Goal: Task Accomplishment & Management: Manage account settings

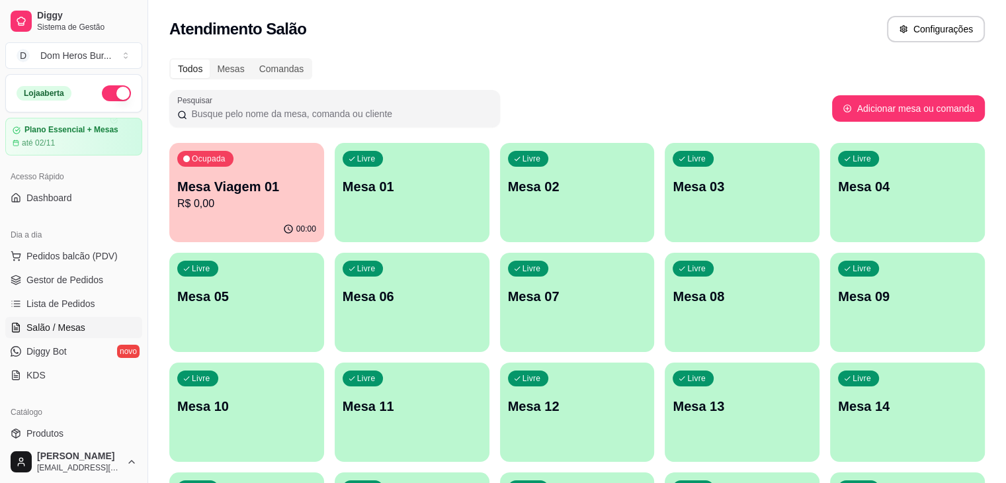
scroll to position [169, 0]
click at [295, 227] on p "00:00" at bounding box center [304, 228] width 19 height 11
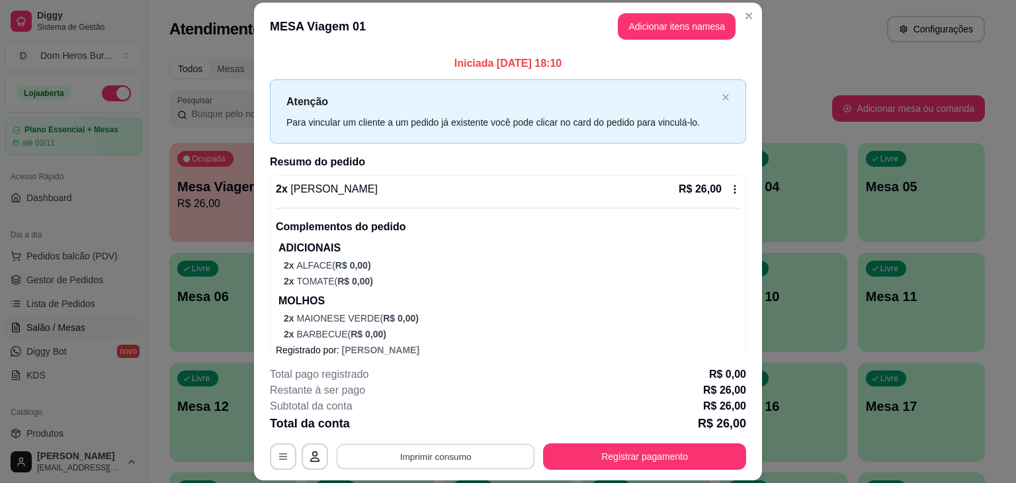
click at [421, 448] on button "Imprimir consumo" at bounding box center [436, 457] width 198 height 26
click at [421, 420] on button "IMPRESSORA" at bounding box center [434, 425] width 93 height 20
click at [442, 452] on button "Imprimir consumo" at bounding box center [436, 457] width 198 height 26
click at [438, 420] on button "IMPRESSORA" at bounding box center [434, 425] width 93 height 20
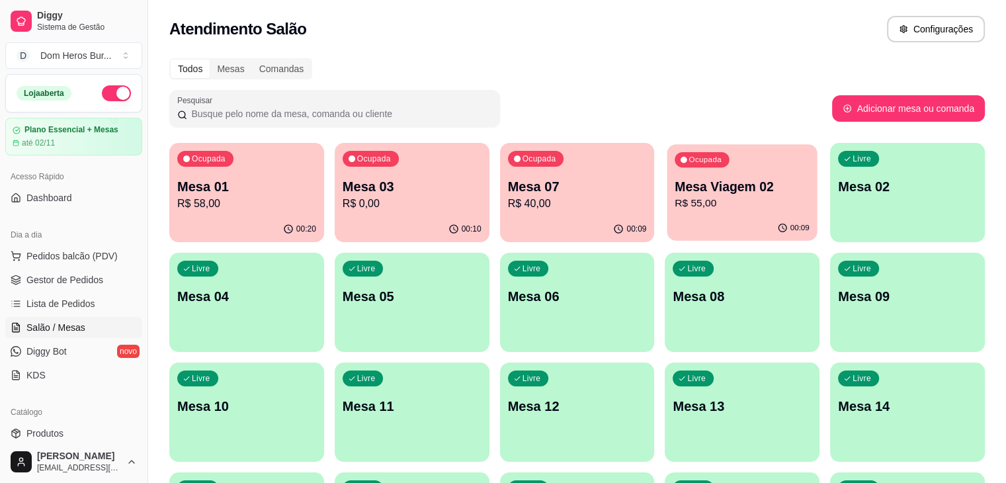
click at [675, 189] on p "Mesa Viagem 02" at bounding box center [742, 187] width 135 height 18
click at [239, 215] on div "Ocupada Mesa 01 R$ 58,00" at bounding box center [247, 179] width 150 height 71
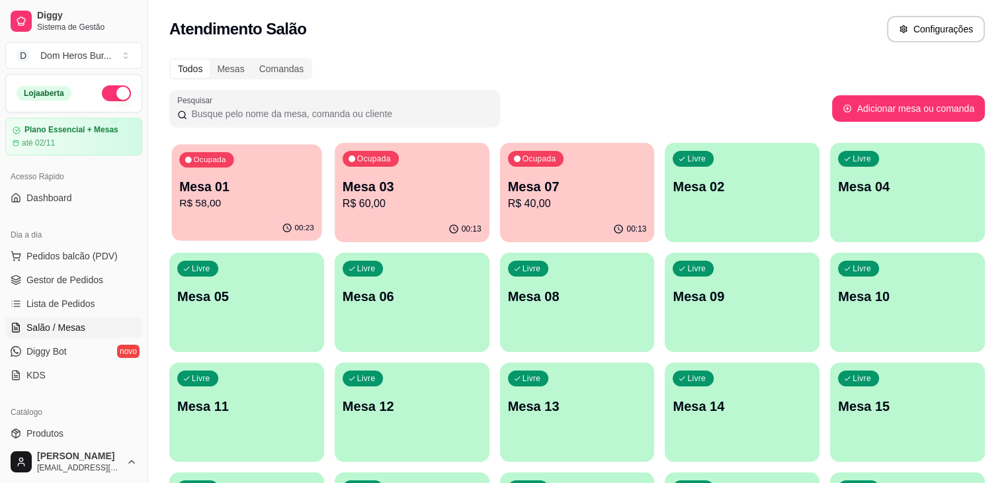
click at [245, 211] on div "Ocupada Mesa 01 R$ 58,00" at bounding box center [247, 179] width 150 height 71
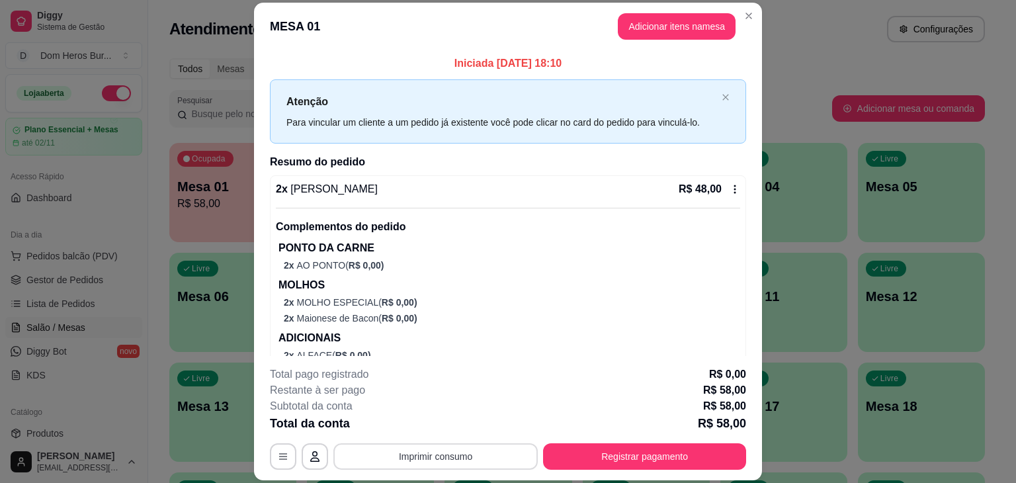
click at [450, 459] on button "Imprimir consumo" at bounding box center [435, 456] width 204 height 26
click at [428, 429] on button "IMPRESSORA" at bounding box center [434, 425] width 93 height 20
click at [584, 448] on button "Registrar pagamento" at bounding box center [644, 457] width 197 height 26
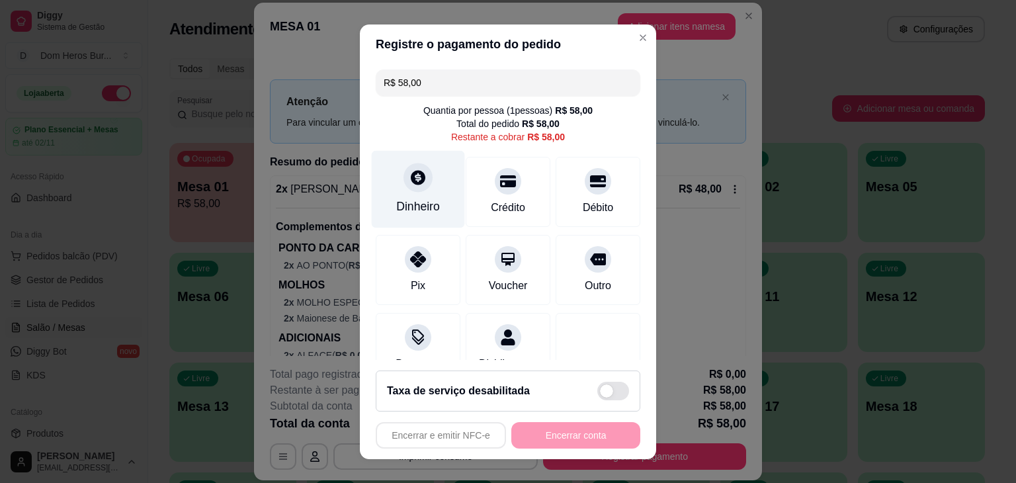
click at [444, 179] on div "Dinheiro" at bounding box center [418, 188] width 93 height 77
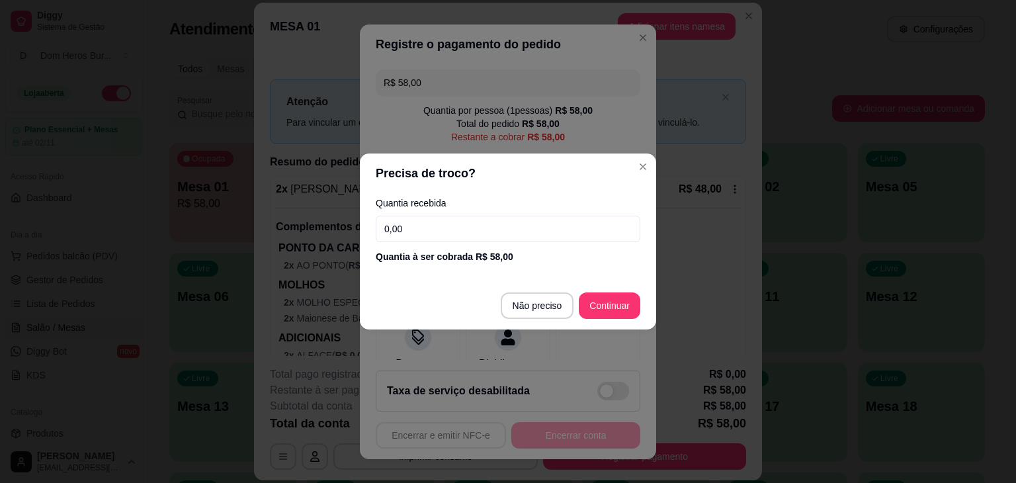
click at [468, 224] on input "0,00" at bounding box center [508, 229] width 264 height 26
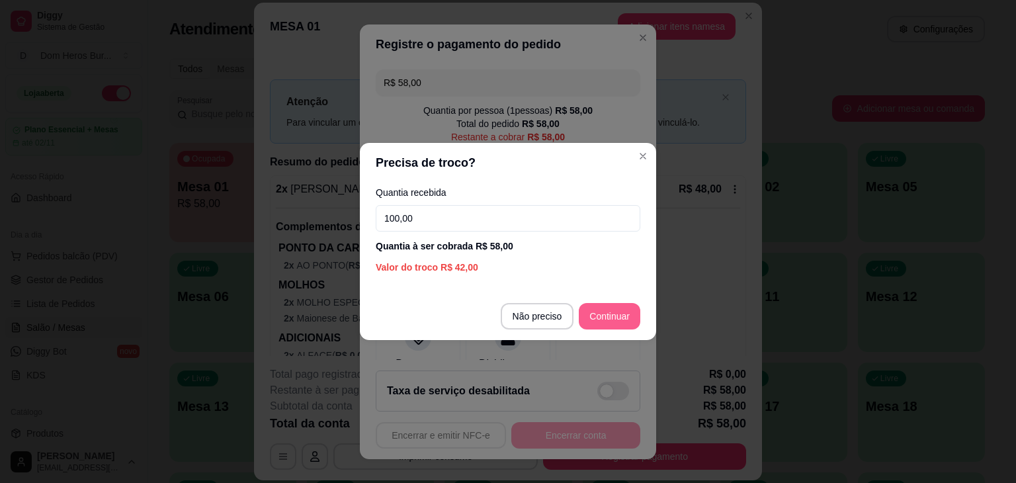
type input "100,00"
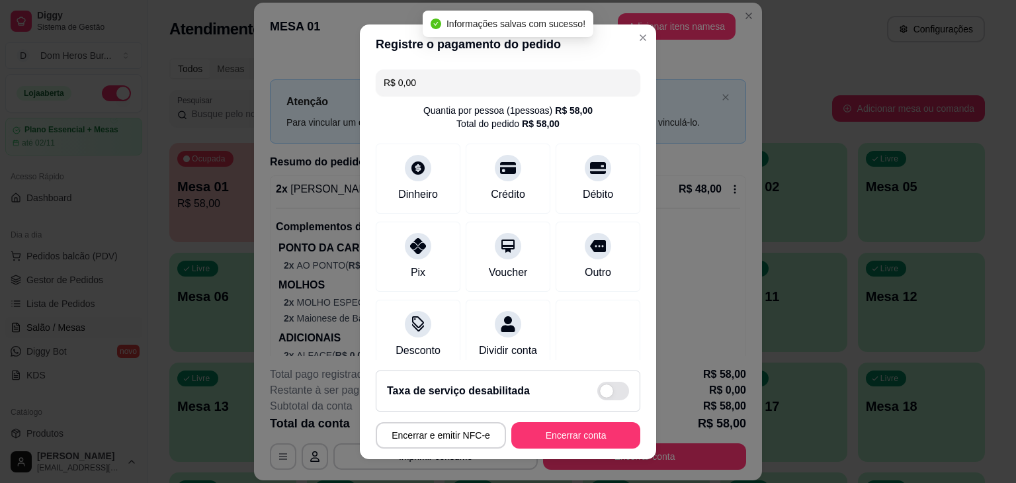
type input "R$ 0,00"
click at [530, 434] on button "Encerrar conta" at bounding box center [575, 435] width 125 height 26
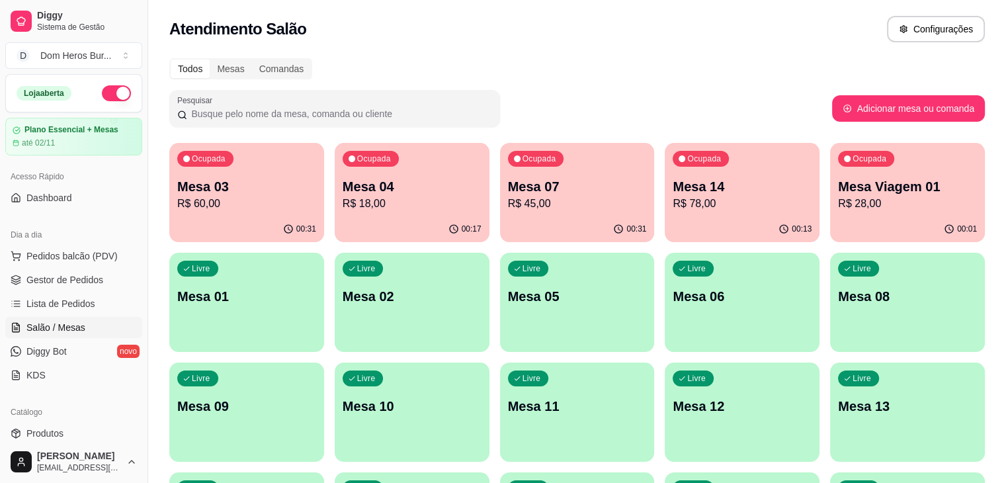
click at [830, 166] on div "Ocupada Mesa Viagem 01 R$ 28,00" at bounding box center [907, 179] width 155 height 73
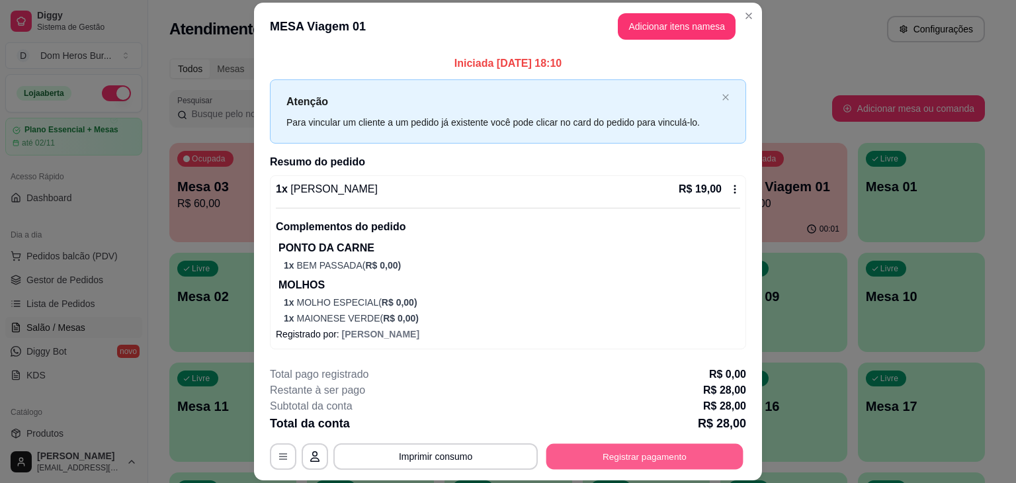
click at [608, 467] on button "Registrar pagamento" at bounding box center [644, 457] width 197 height 26
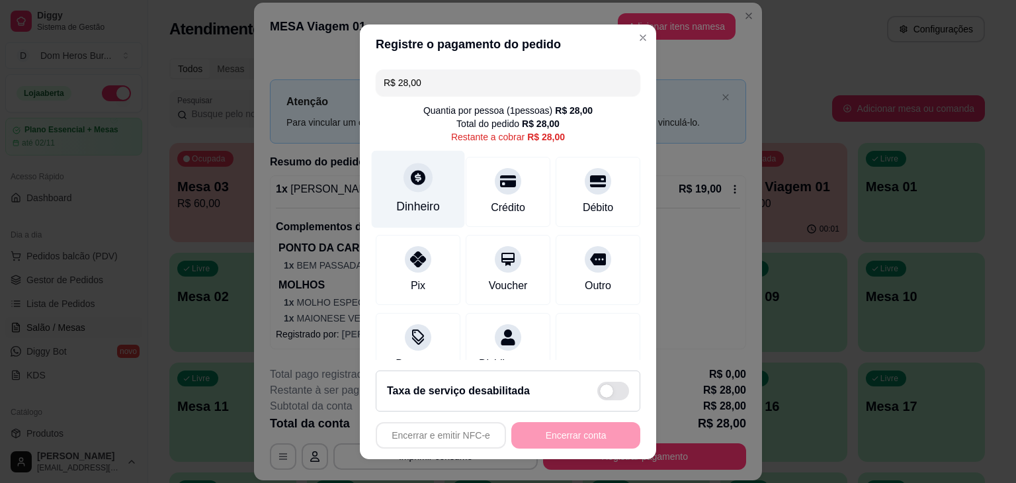
click at [385, 196] on div "Dinheiro" at bounding box center [418, 188] width 93 height 77
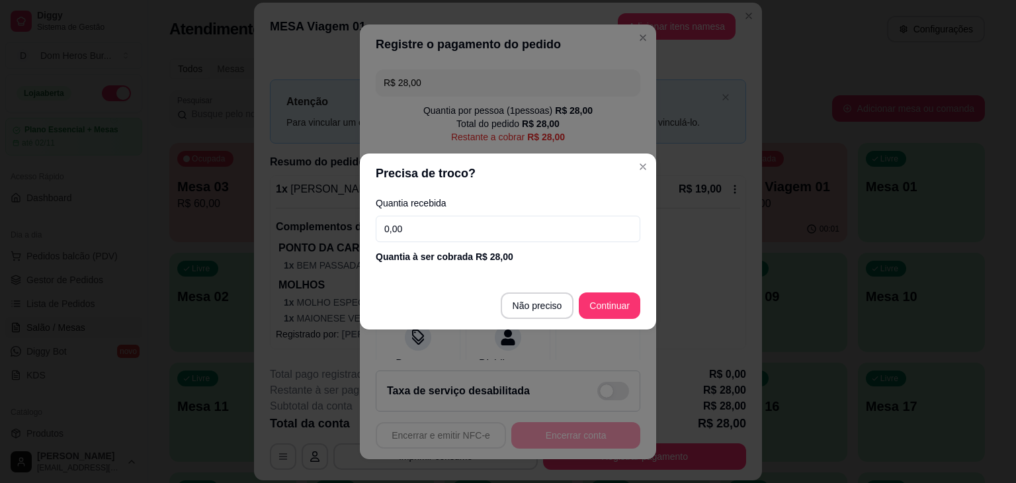
click at [399, 222] on input "0,00" at bounding box center [508, 229] width 264 height 26
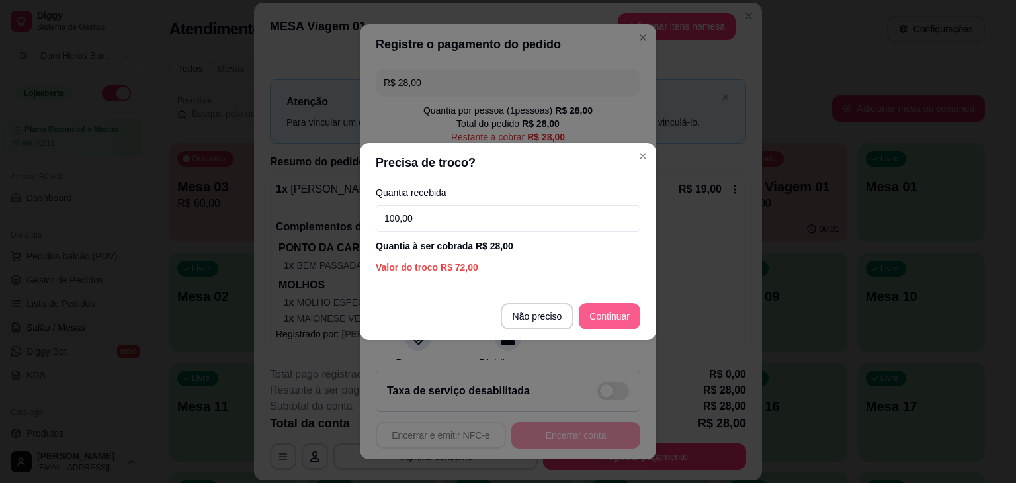
type input "100,00"
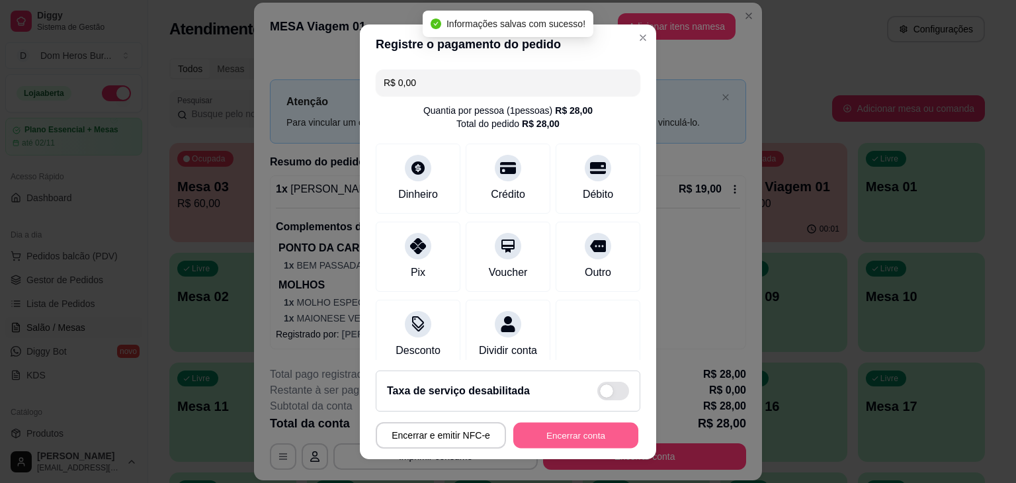
type input "R$ 0,00"
click at [574, 437] on button "Encerrar conta" at bounding box center [575, 435] width 125 height 26
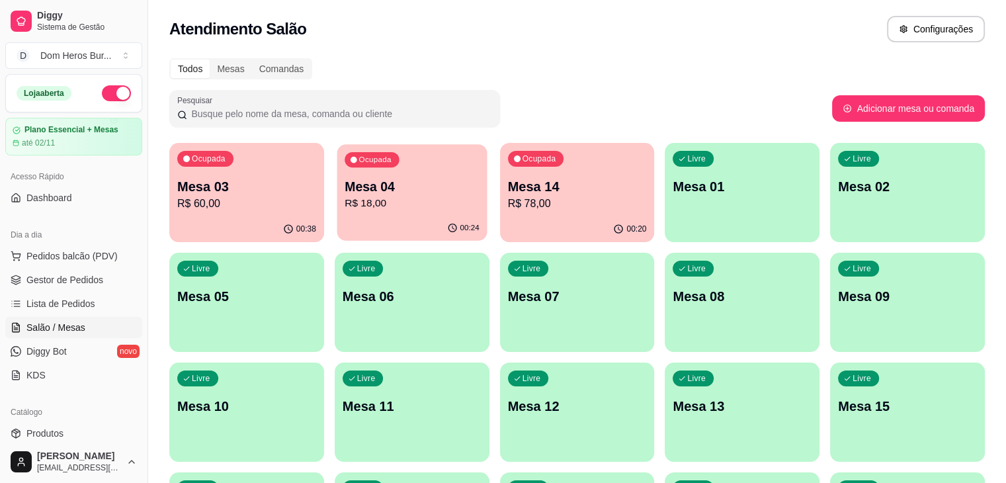
click at [392, 220] on div "00:24" at bounding box center [412, 228] width 150 height 25
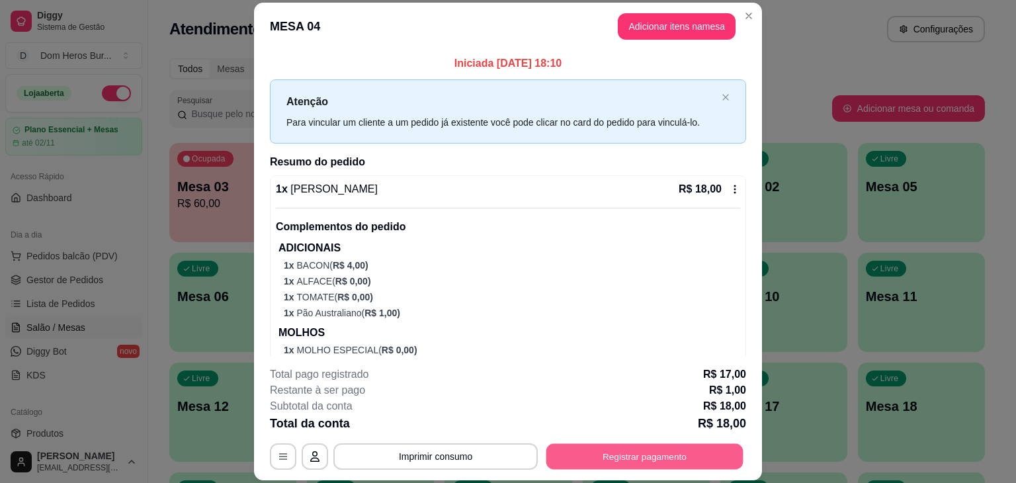
click at [613, 456] on button "Registrar pagamento" at bounding box center [644, 457] width 197 height 26
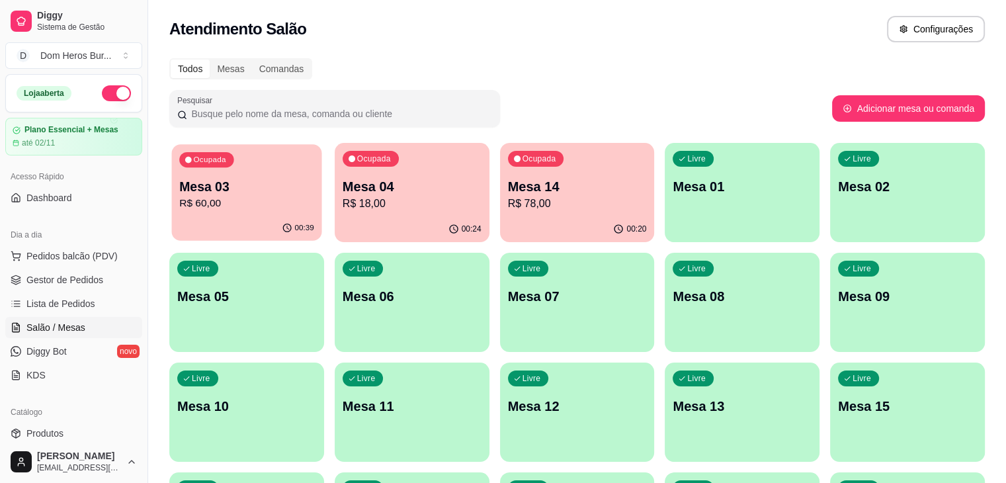
click at [241, 200] on p "R$ 60,00" at bounding box center [246, 203] width 135 height 15
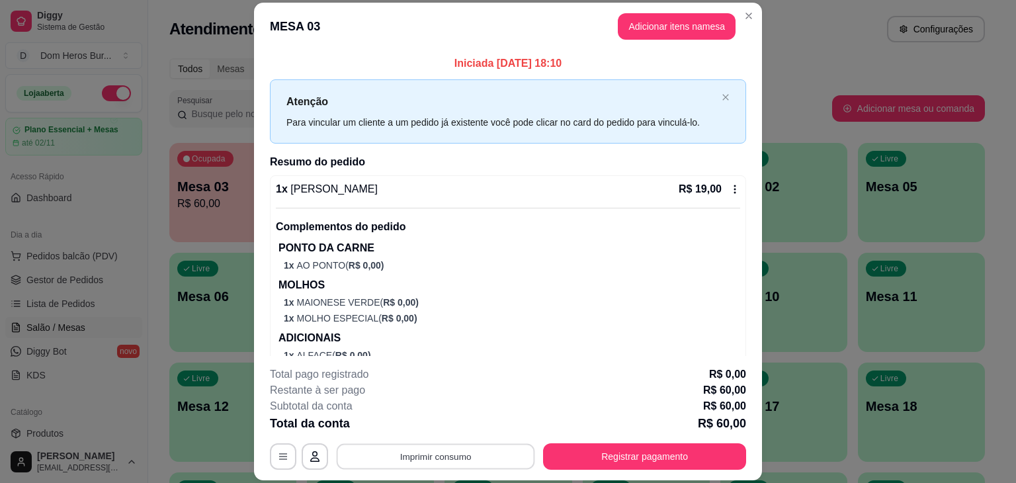
click at [490, 460] on button "Imprimir consumo" at bounding box center [436, 457] width 198 height 26
click at [432, 426] on button "IMPRESSORA" at bounding box center [434, 425] width 93 height 20
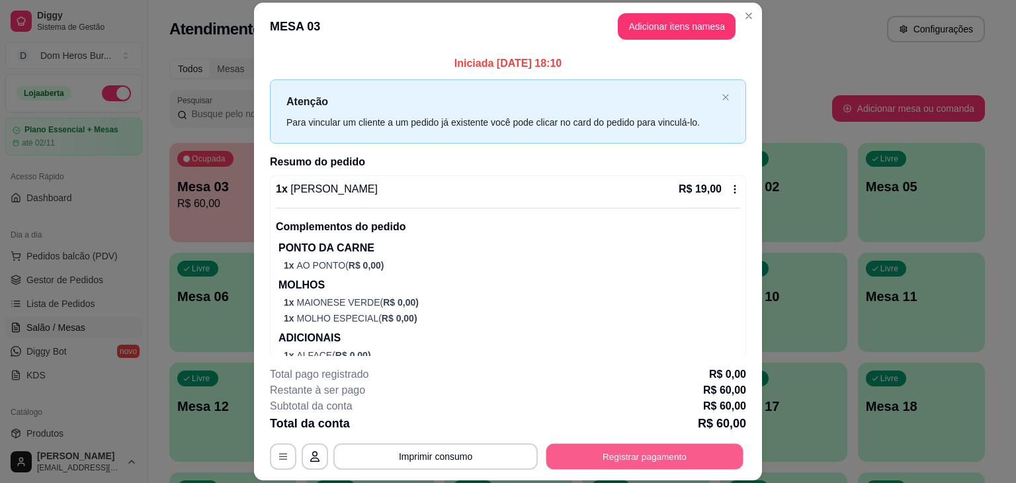
click at [595, 463] on button "Registrar pagamento" at bounding box center [644, 457] width 197 height 26
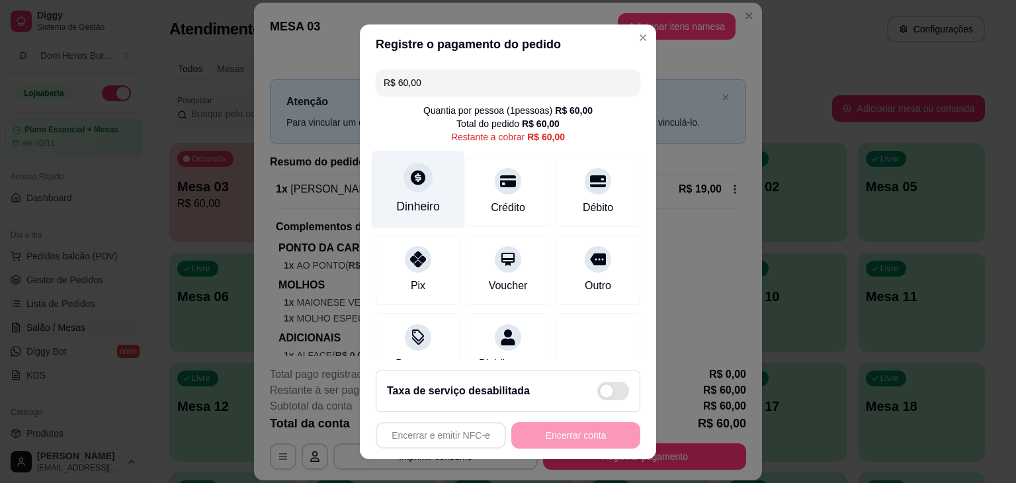
click at [393, 187] on div "Dinheiro" at bounding box center [418, 188] width 93 height 77
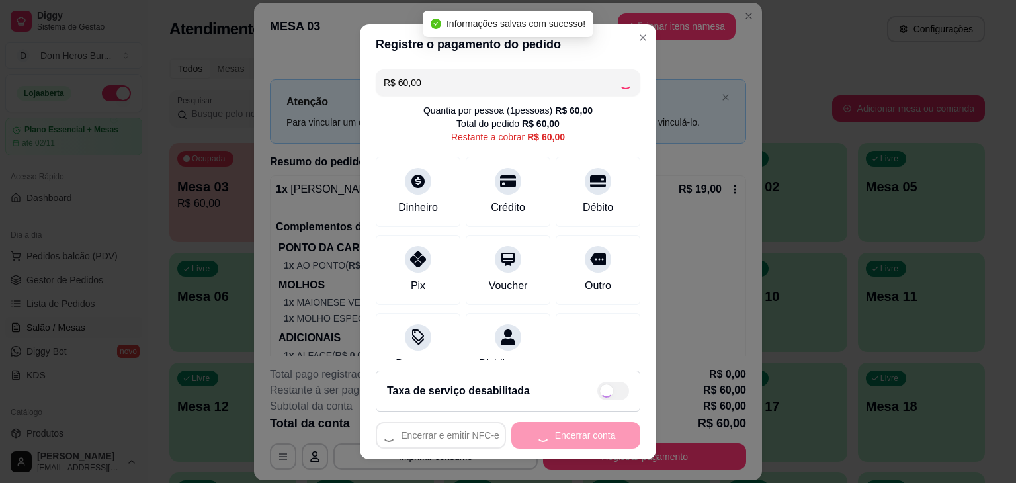
type input "R$ 0,00"
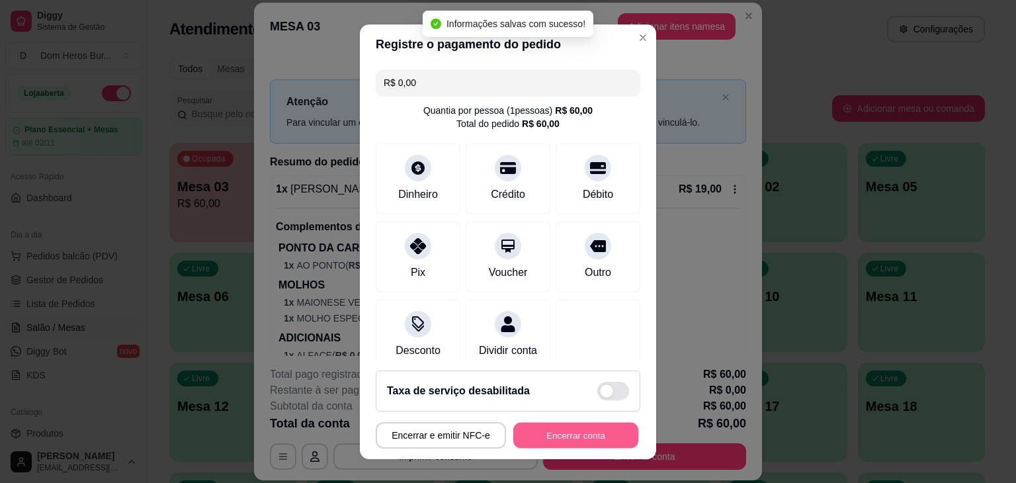
click at [541, 437] on button "Encerrar conta" at bounding box center [575, 435] width 125 height 26
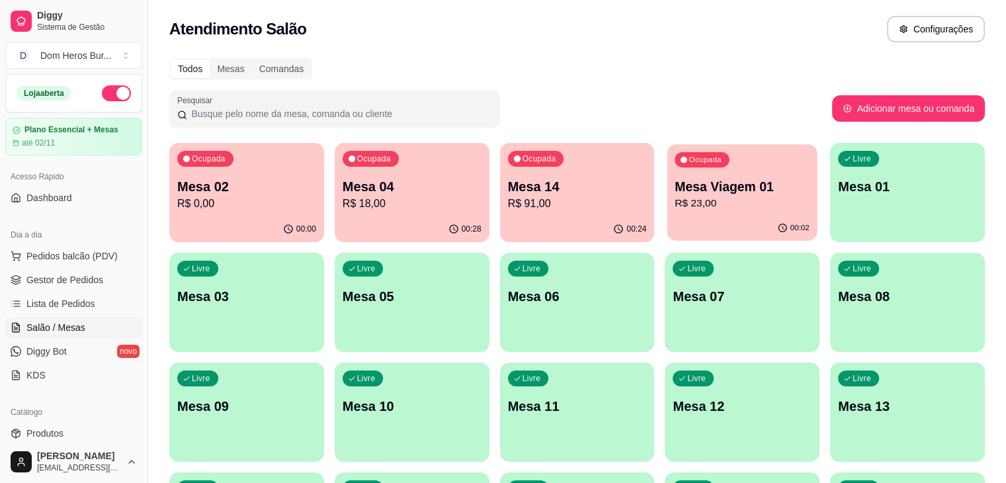
click at [675, 196] on p "R$ 23,00" at bounding box center [742, 203] width 135 height 15
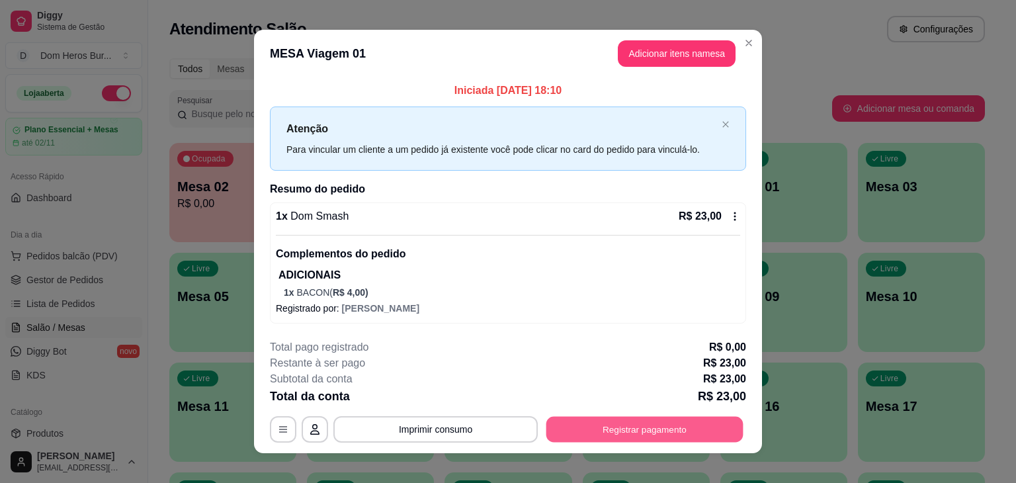
click at [627, 436] on button "Registrar pagamento" at bounding box center [644, 430] width 197 height 26
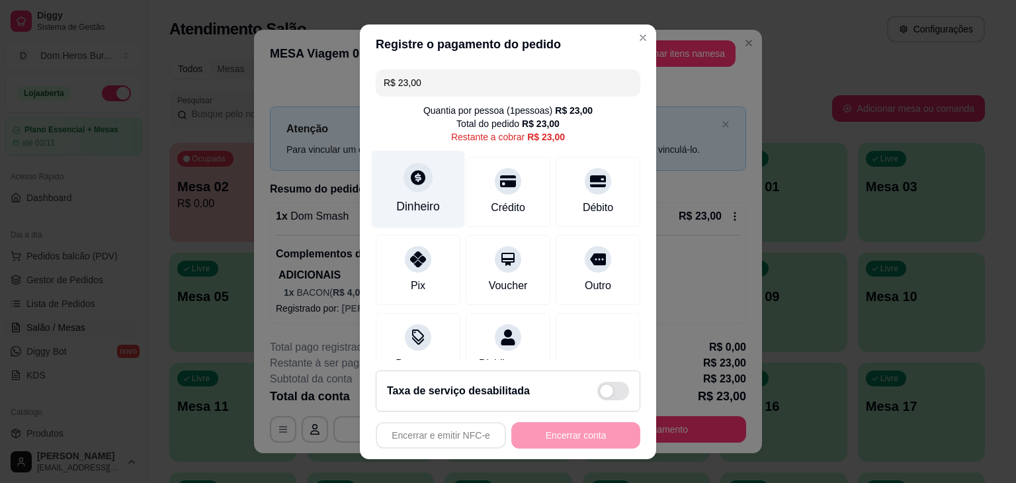
click at [409, 181] on icon at bounding box center [417, 177] width 17 height 17
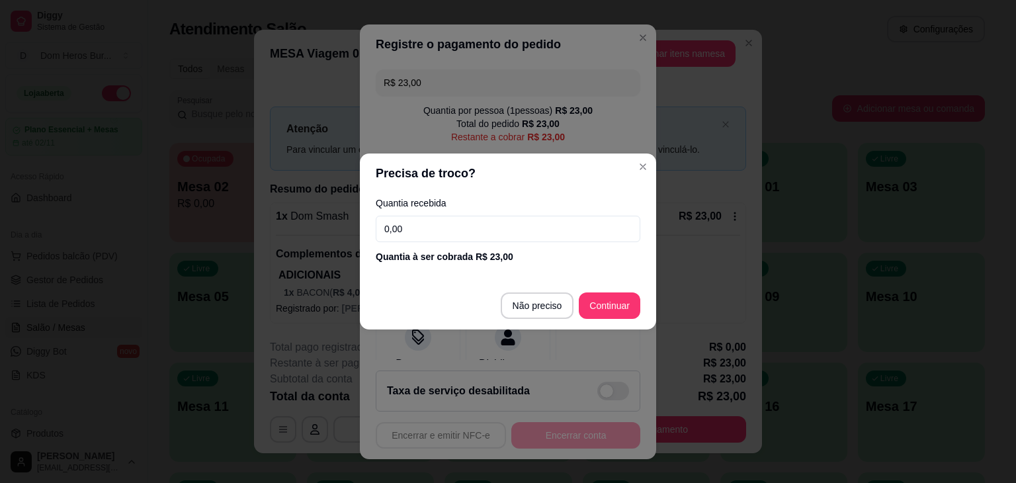
click at [456, 228] on input "0,00" at bounding box center [508, 229] width 264 height 26
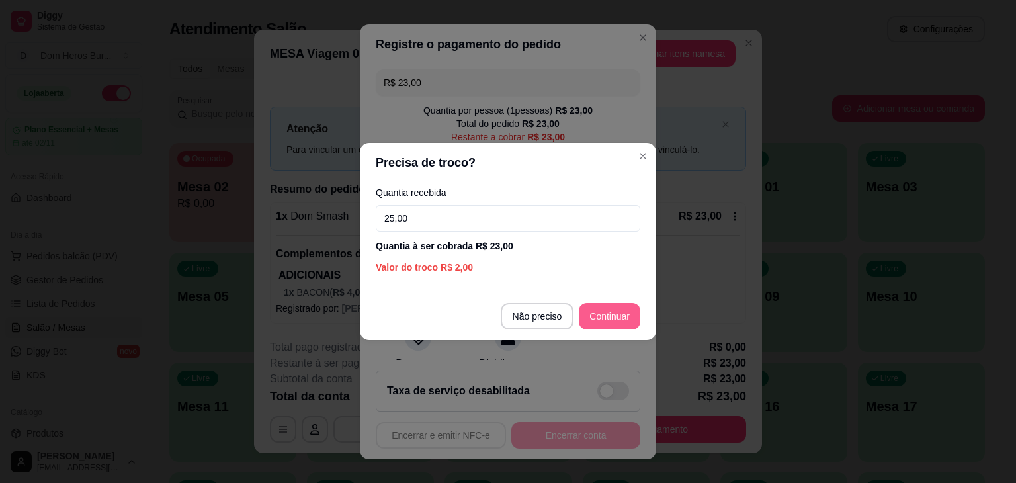
type input "25,00"
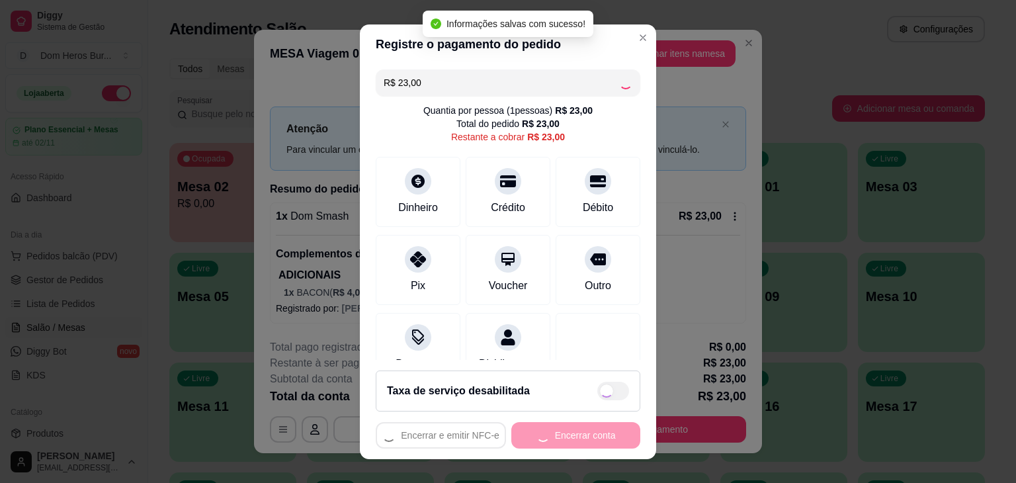
type input "R$ 0,00"
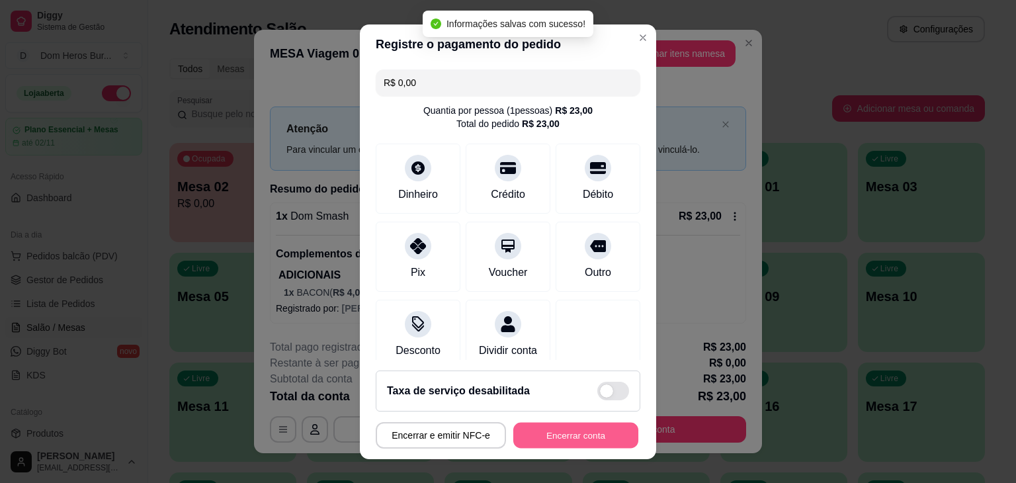
click at [582, 428] on button "Encerrar conta" at bounding box center [575, 435] width 125 height 26
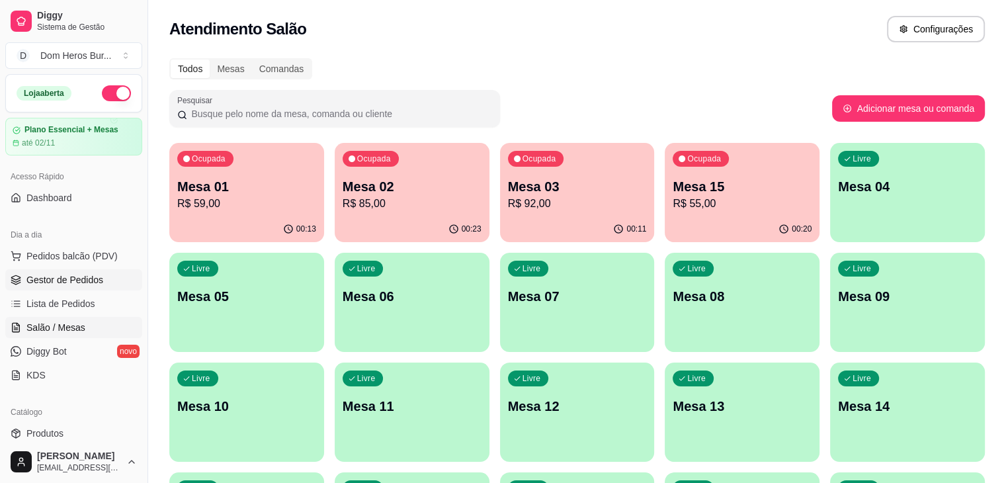
click at [48, 273] on span "Gestor de Pedidos" at bounding box center [64, 279] width 77 height 13
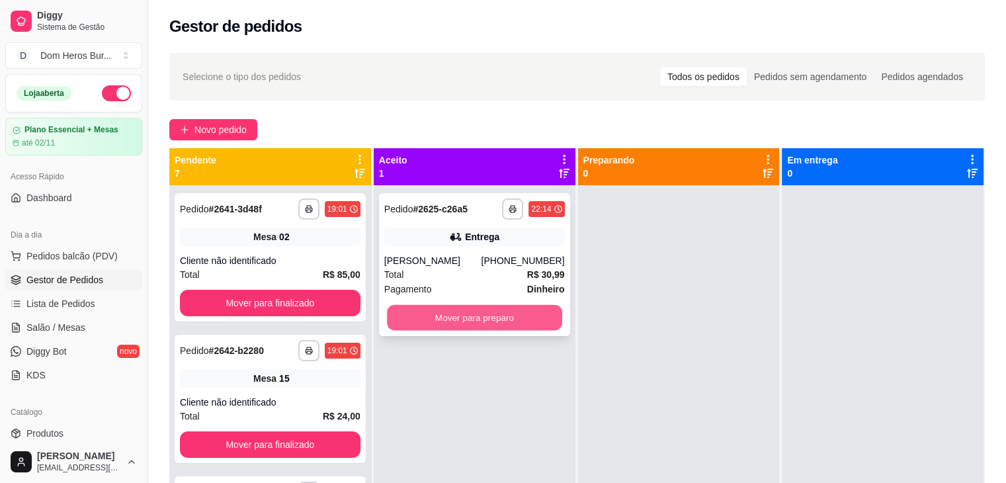
click at [492, 320] on button "Mover para preparo" at bounding box center [474, 318] width 175 height 26
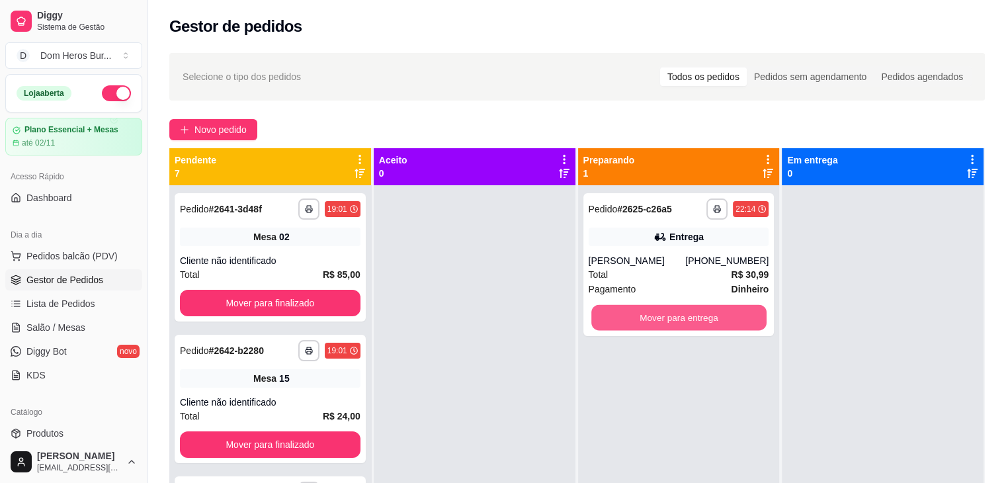
click at [701, 306] on button "Mover para entrega" at bounding box center [678, 318] width 175 height 26
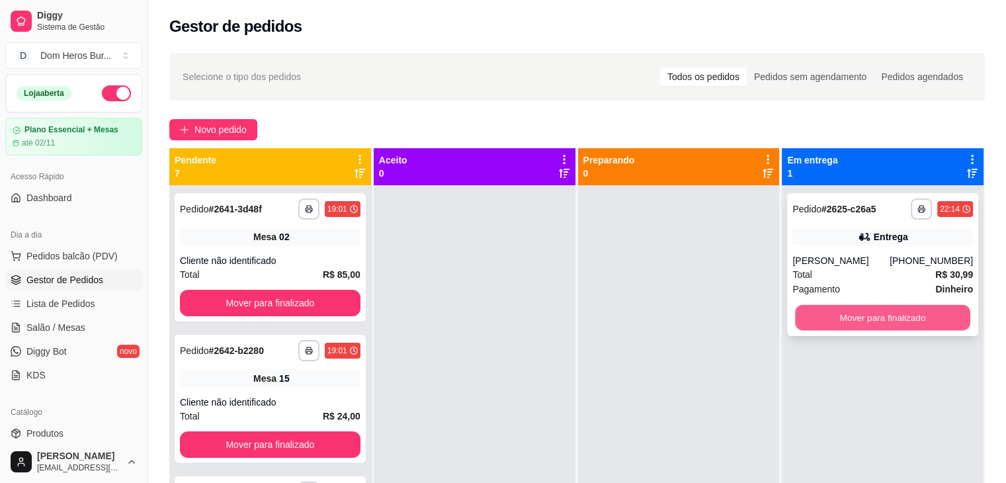
click at [871, 310] on button "Mover para finalizado" at bounding box center [882, 318] width 175 height 26
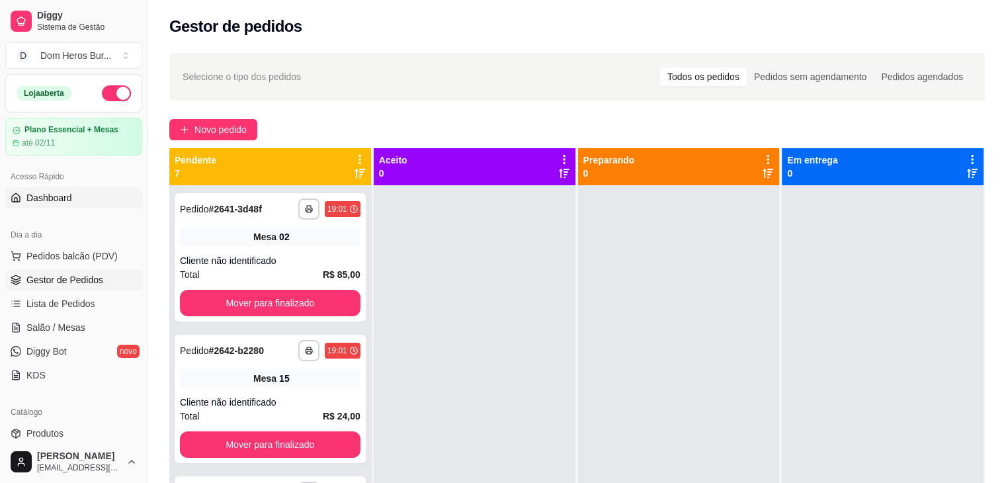
click at [76, 199] on link "Dashboard" at bounding box center [73, 197] width 137 height 21
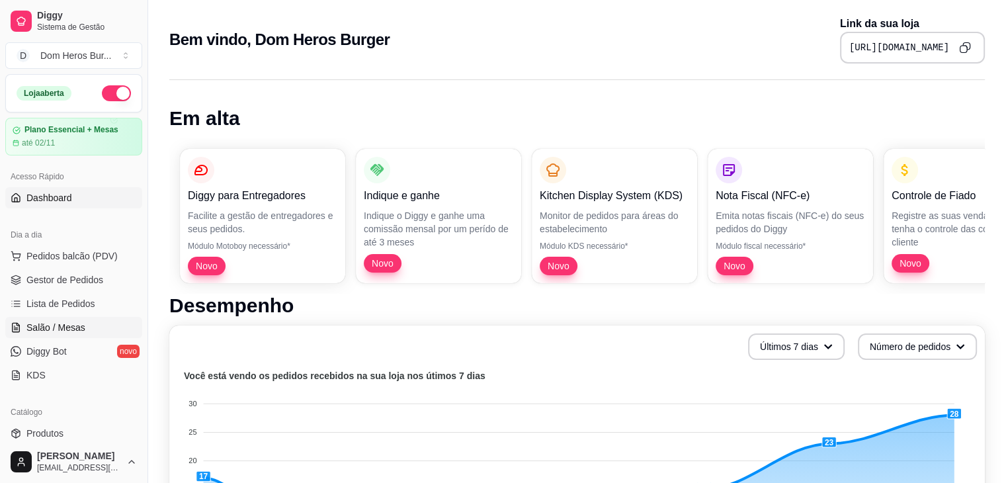
click at [90, 333] on link "Salão / Mesas" at bounding box center [73, 327] width 137 height 21
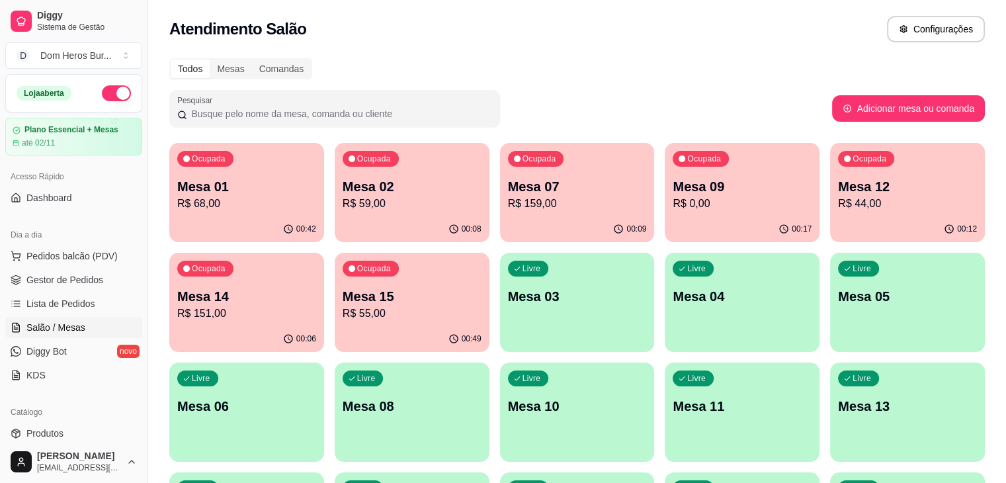
click at [784, 62] on div "Todos Mesas Comandas" at bounding box center [576, 68] width 815 height 21
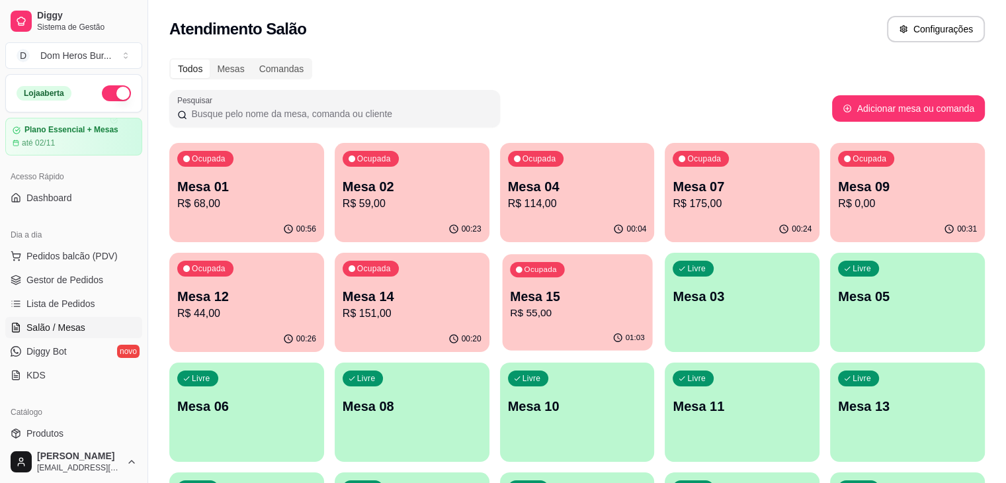
click at [524, 272] on p "Ocupada" at bounding box center [540, 269] width 32 height 11
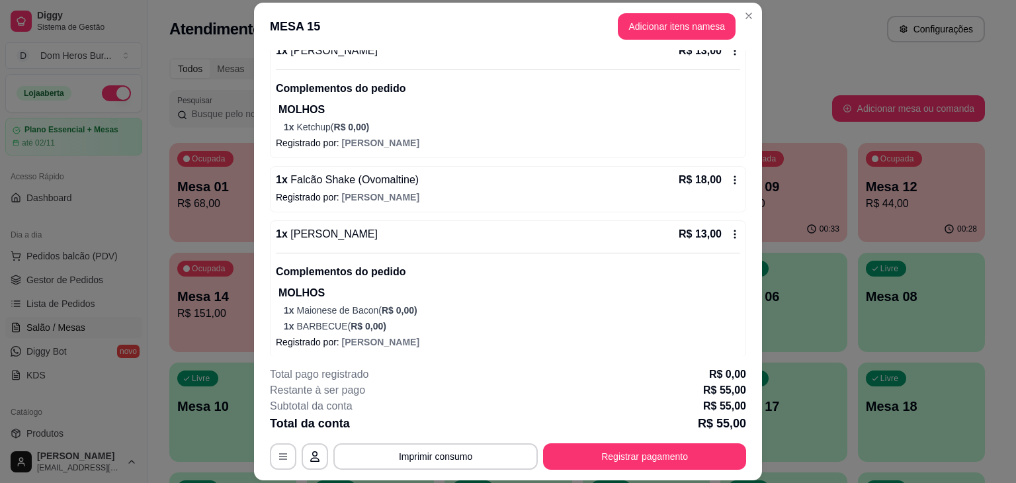
scroll to position [197, 0]
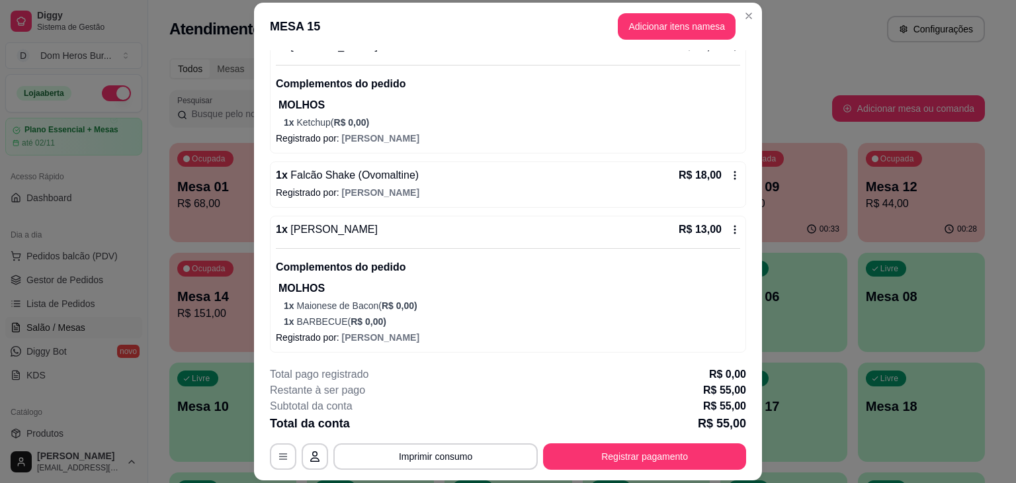
click at [467, 181] on div "1 x Falcão Shake (Ovomaltine) R$ 18,00" at bounding box center [508, 175] width 464 height 16
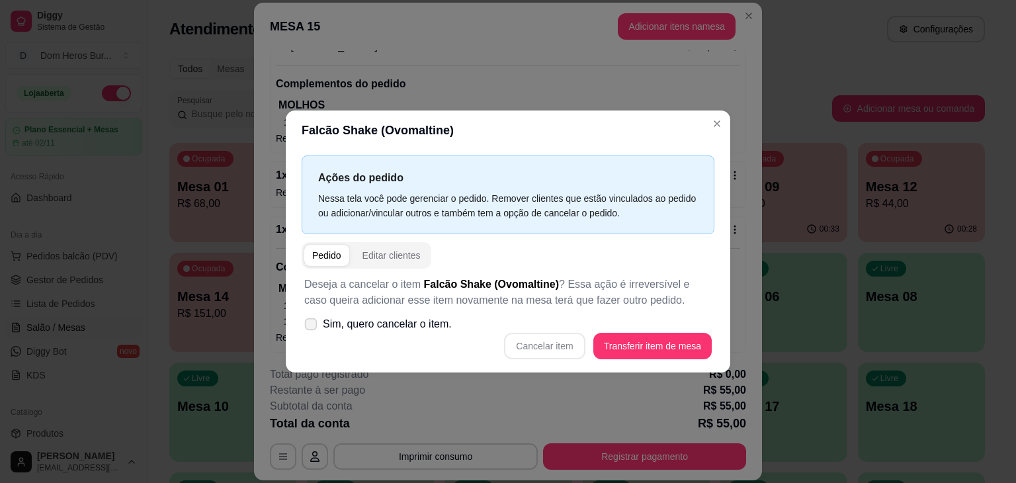
click at [421, 327] on span "Sim, quero cancelar o item." at bounding box center [387, 324] width 129 height 16
click at [312, 327] on input "Sim, quero cancelar o item." at bounding box center [307, 331] width 9 height 9
checkbox input "true"
click at [534, 353] on button "Cancelar item" at bounding box center [544, 346] width 81 height 26
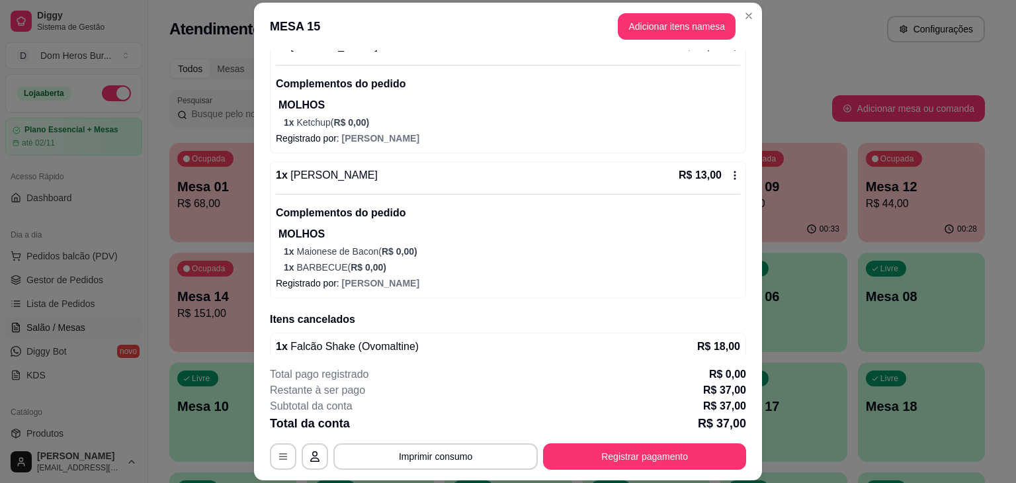
click at [408, 116] on p "1 x Ketchup ( R$ 0,00 )" at bounding box center [512, 122] width 456 height 13
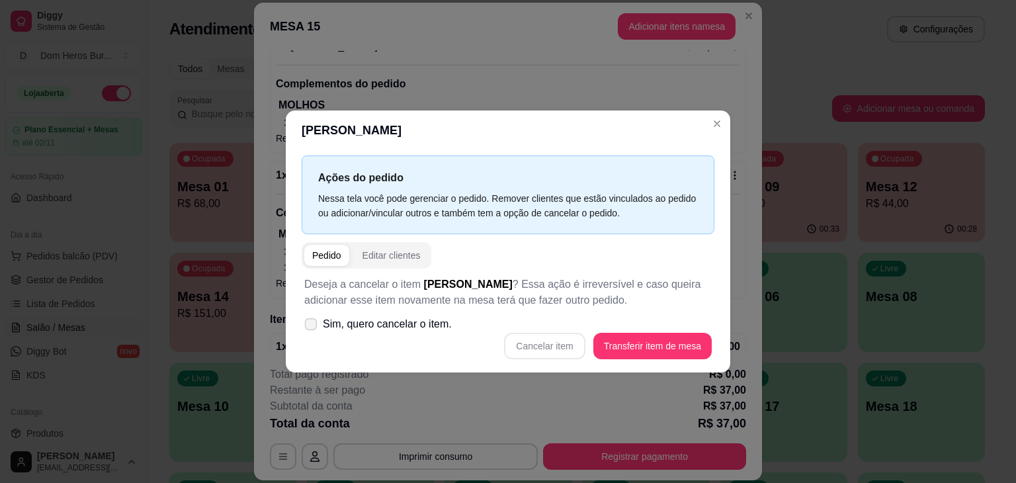
click at [423, 330] on span "Sim, quero cancelar o item." at bounding box center [387, 324] width 129 height 16
click at [312, 330] on input "Sim, quero cancelar o item." at bounding box center [307, 331] width 9 height 9
checkbox input "true"
click at [541, 337] on div "Deseja a cancelar o item Baby Groot ? Essa ação é irreversível e caso queira ad…" at bounding box center [507, 317] width 413 height 99
click at [541, 337] on button "Cancelar item" at bounding box center [544, 346] width 79 height 26
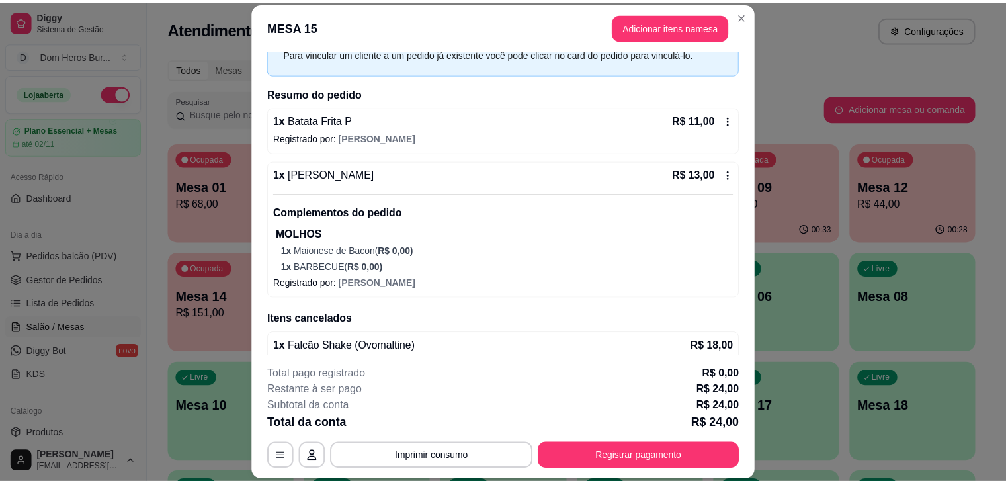
scroll to position [0, 0]
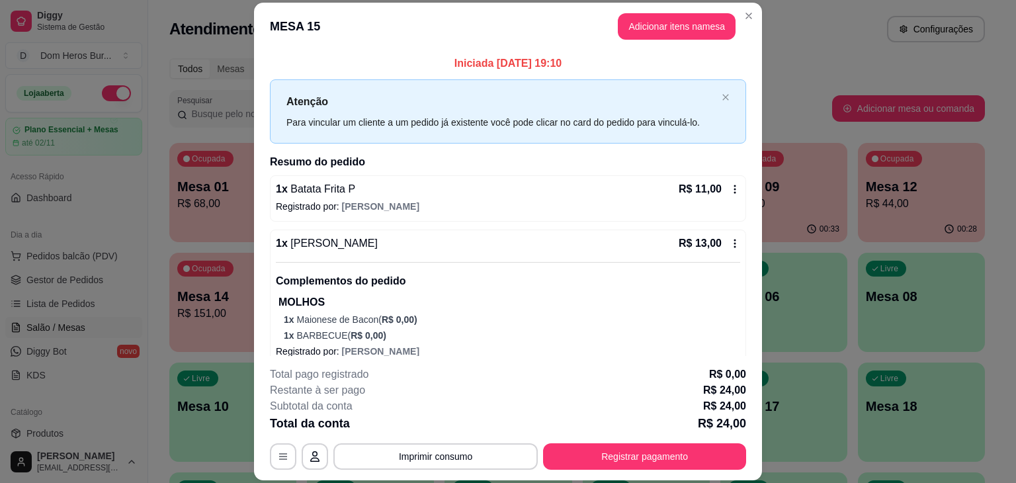
click at [620, 202] on p "Registrado por: Nicole" at bounding box center [508, 206] width 464 height 13
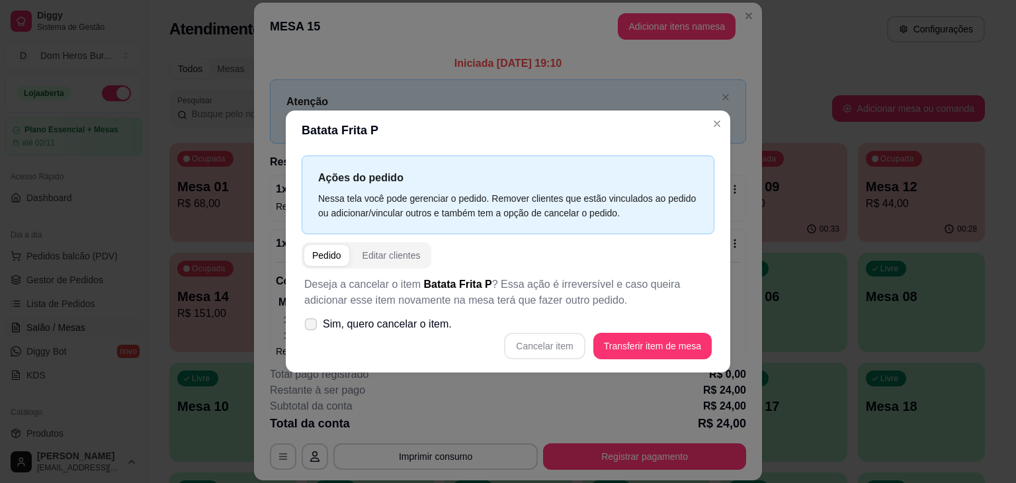
click at [436, 326] on span "Sim, quero cancelar o item." at bounding box center [387, 324] width 129 height 16
click at [312, 327] on input "Sim, quero cancelar o item." at bounding box center [307, 331] width 9 height 9
checkbox input "true"
click at [542, 352] on button "Cancelar item" at bounding box center [544, 346] width 79 height 26
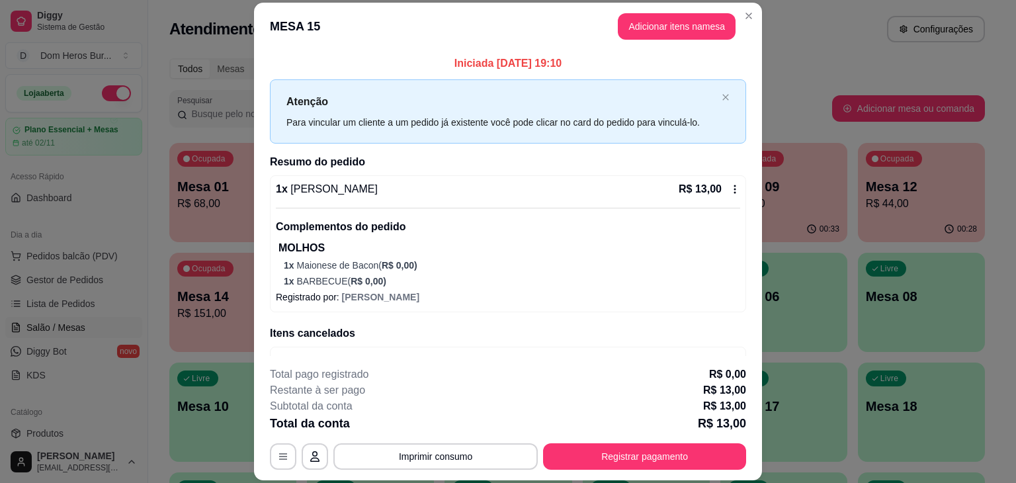
click at [624, 181] on div "1 x Baby Groot R$ 13,00" at bounding box center [508, 189] width 464 height 16
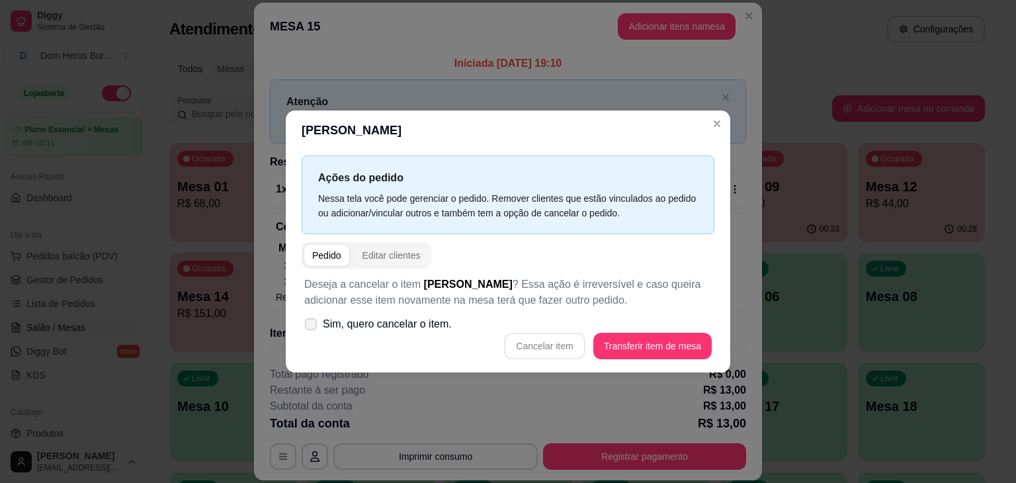
click at [434, 315] on label "Sim, quero cancelar o item." at bounding box center [378, 324] width 158 height 26
click at [312, 327] on input "Sim, quero cancelar o item." at bounding box center [307, 331] width 9 height 9
checkbox input "true"
click at [510, 341] on button "Cancelar item" at bounding box center [544, 346] width 79 height 26
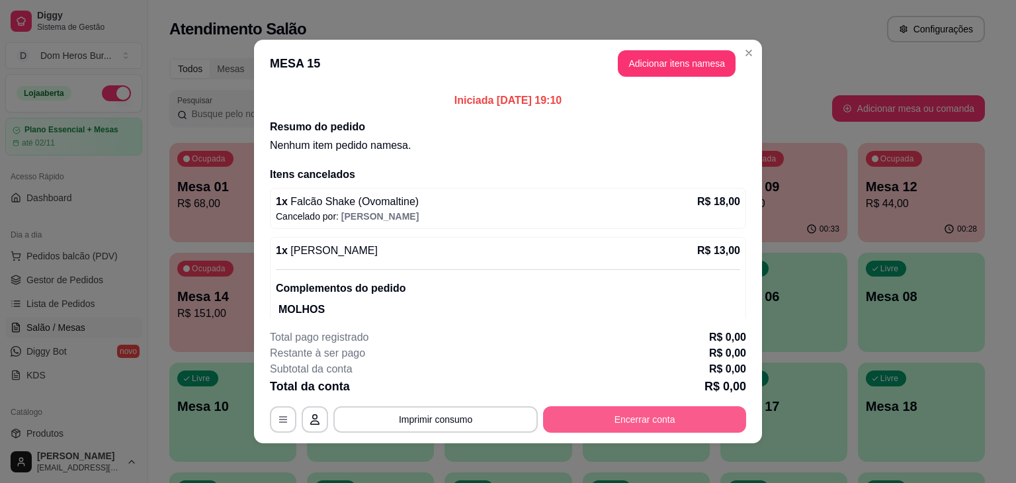
click at [606, 420] on button "Encerrar conta" at bounding box center [644, 419] width 203 height 26
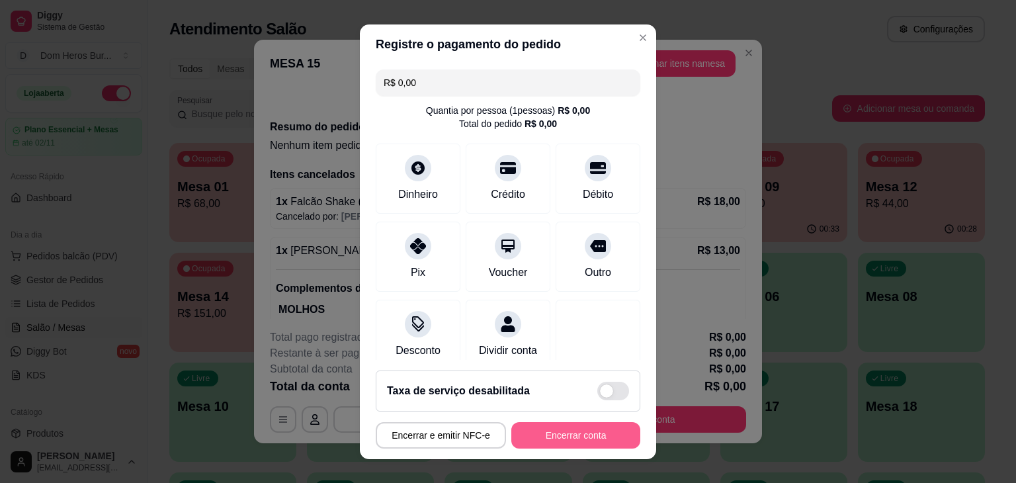
click at [603, 442] on button "Encerrar conta" at bounding box center [575, 435] width 129 height 26
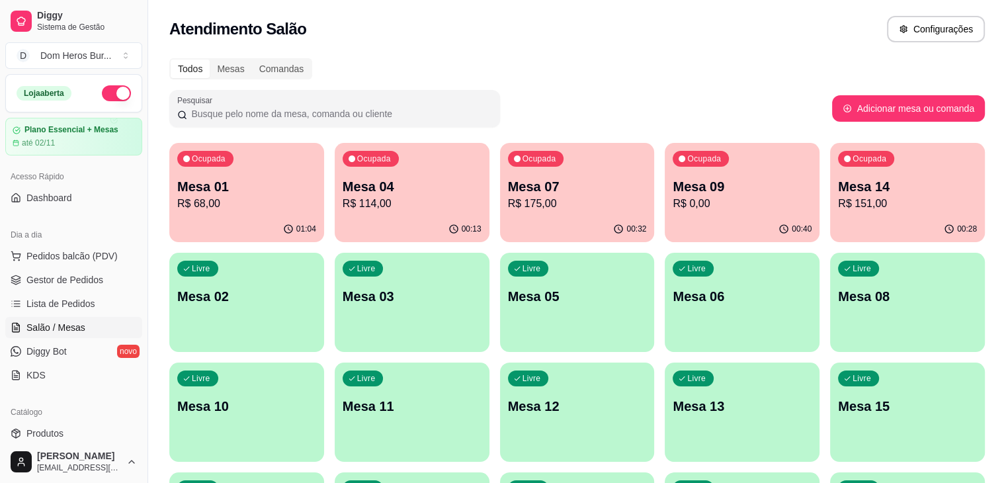
click at [420, 33] on div "Atendimento Salão Configurações" at bounding box center [576, 29] width 815 height 26
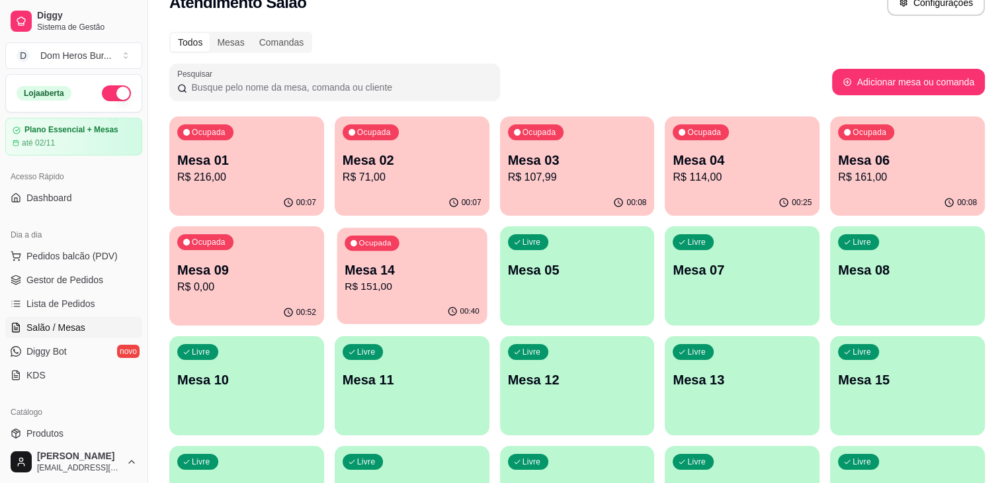
click at [344, 293] on p "R$ 151,00" at bounding box center [411, 286] width 135 height 15
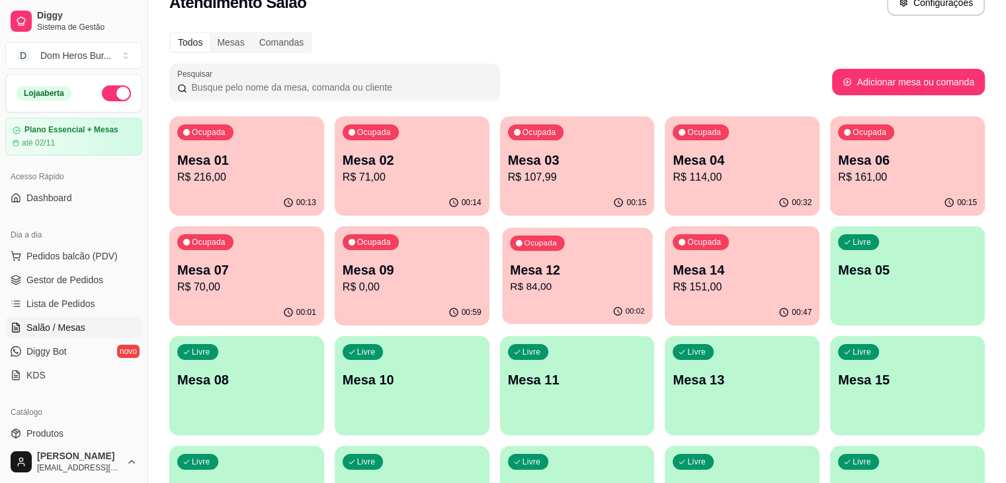
click at [510, 284] on p "R$ 84,00" at bounding box center [577, 286] width 135 height 15
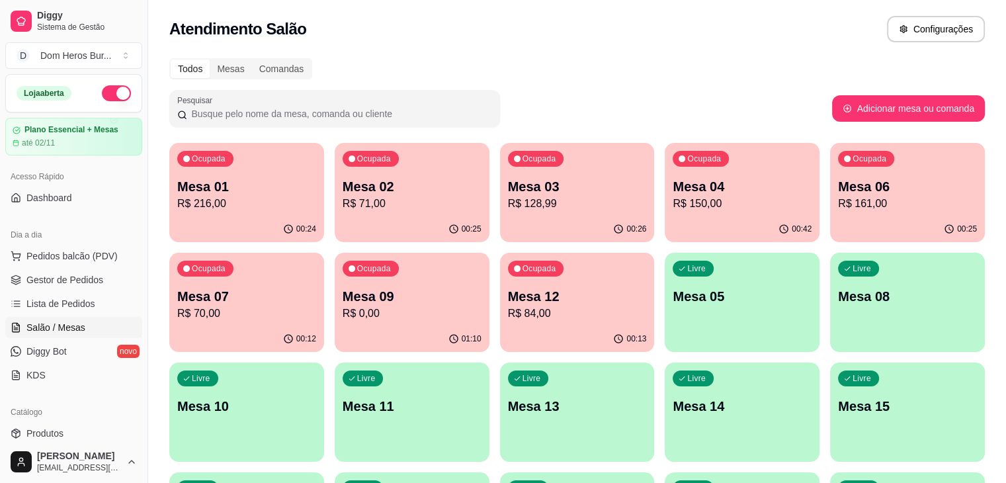
click at [592, 42] on div "Atendimento Salão Configurações" at bounding box center [576, 29] width 815 height 26
click at [830, 214] on div "Ocupada Mesa 06 R$ 161,00" at bounding box center [907, 179] width 155 height 73
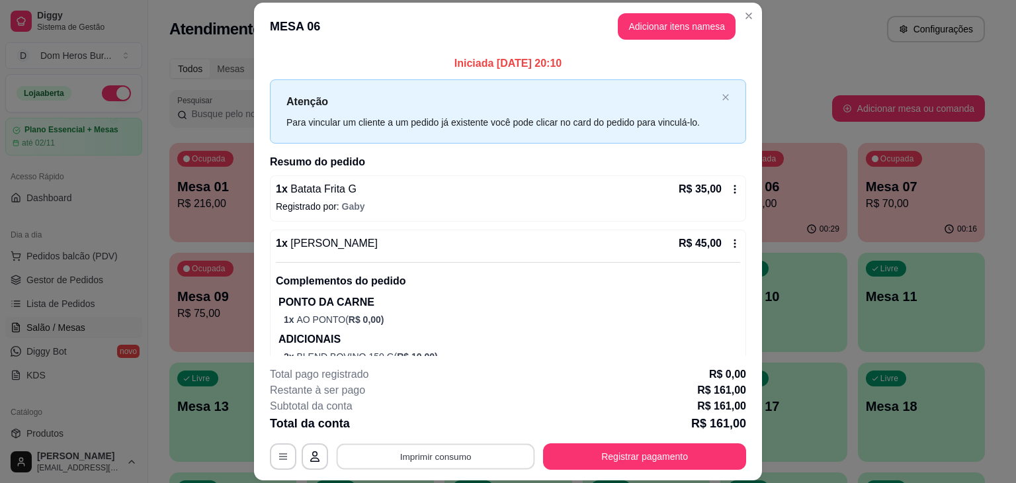
click at [496, 462] on button "Imprimir consumo" at bounding box center [436, 457] width 198 height 26
click at [428, 421] on button "IMPRESSORA" at bounding box center [434, 425] width 93 height 20
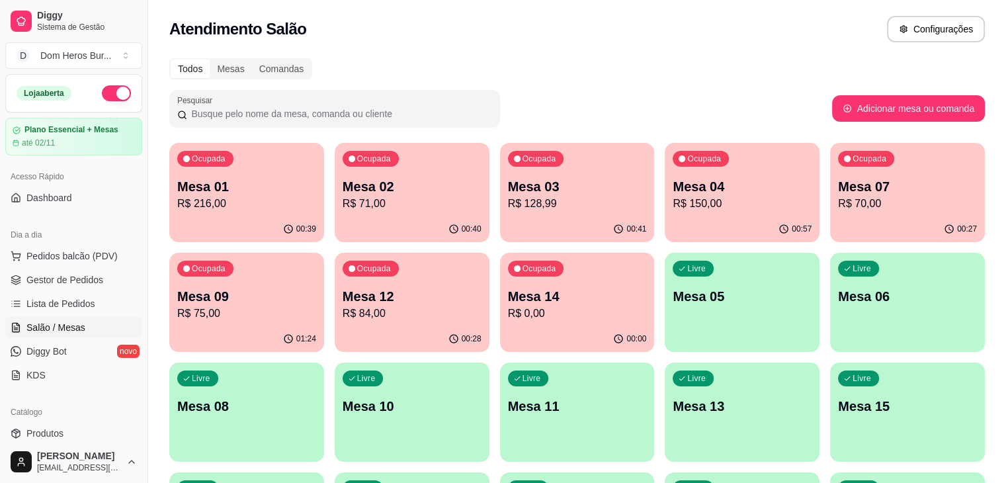
click at [242, 24] on h2 "Atendimento Salão" at bounding box center [237, 29] width 137 height 21
click at [675, 194] on p "Mesa 04" at bounding box center [742, 187] width 135 height 18
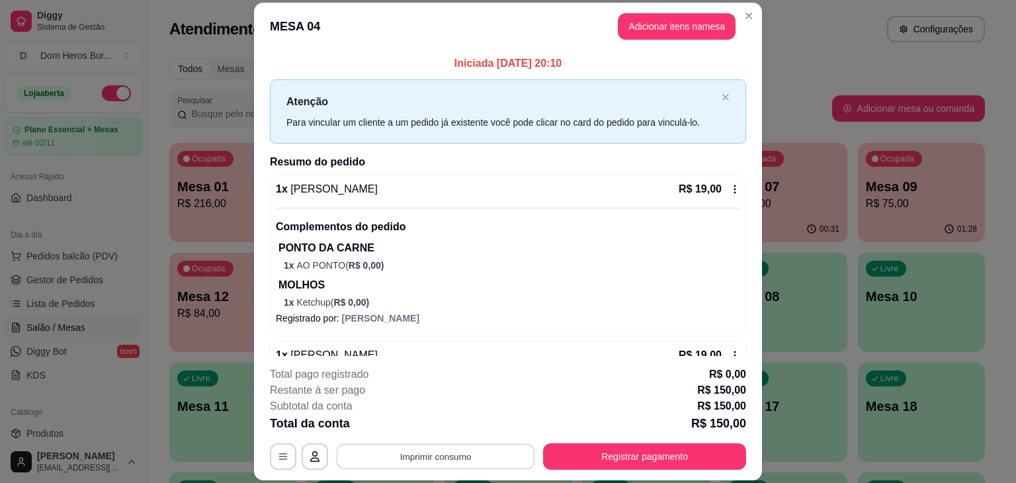
click at [424, 456] on button "Imprimir consumo" at bounding box center [436, 457] width 198 height 26
click at [403, 415] on button "IMPRESSORA" at bounding box center [434, 425] width 93 height 20
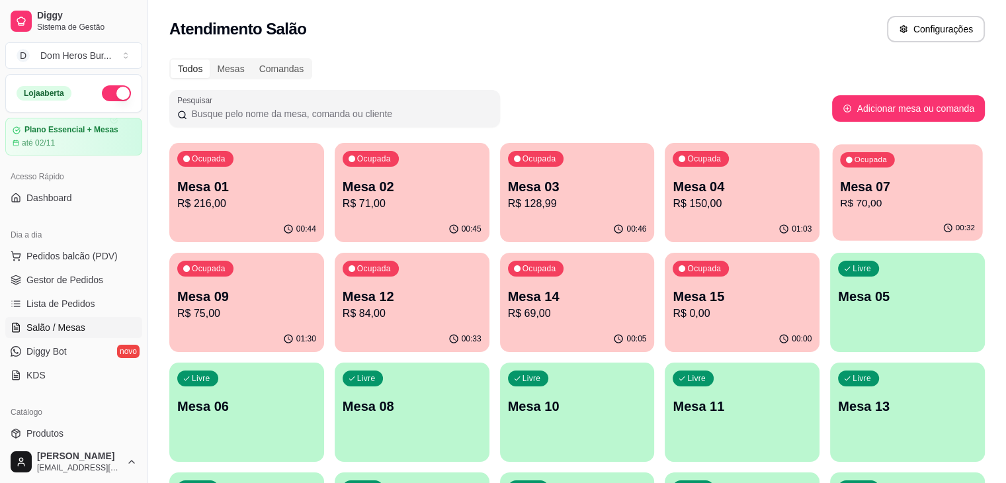
click at [832, 212] on div "Ocupada Mesa 07 R$ 70,00" at bounding box center [907, 179] width 150 height 71
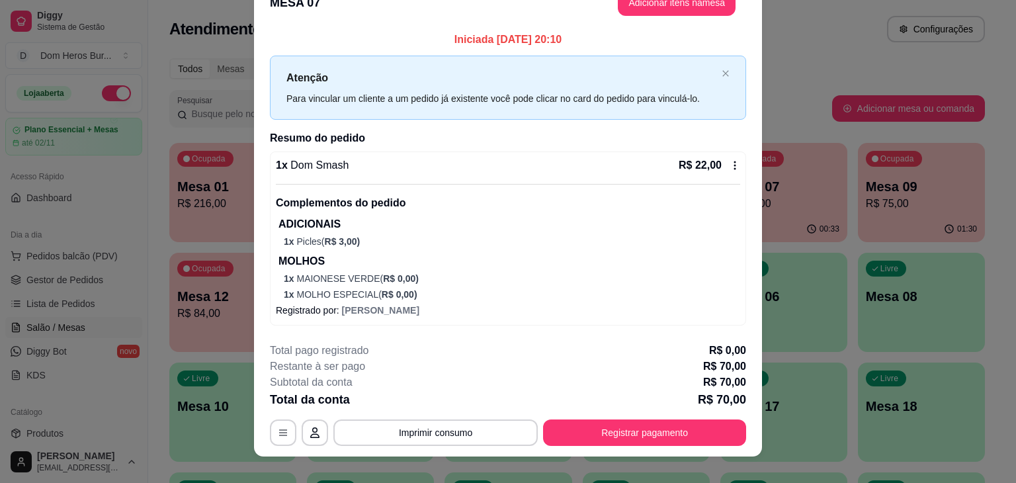
scroll to position [26, 0]
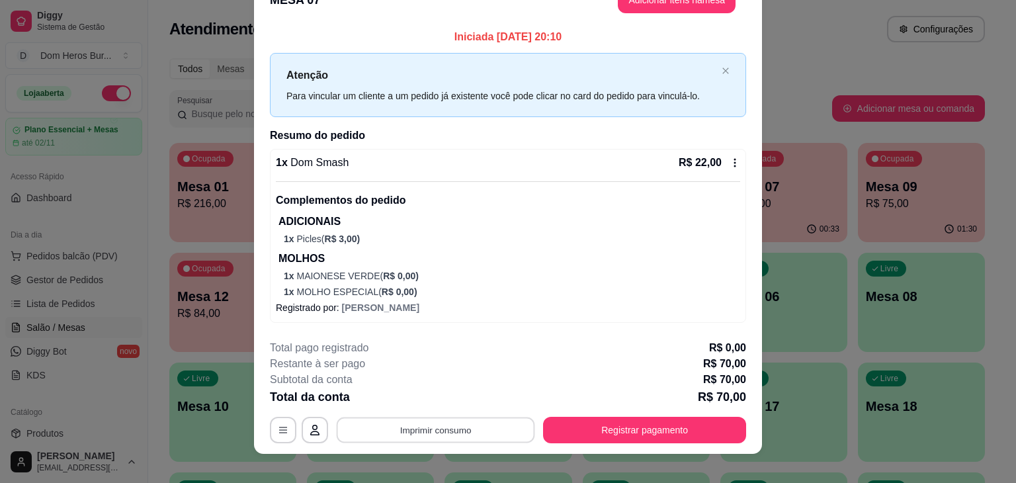
click at [454, 430] on button "Imprimir consumo" at bounding box center [436, 430] width 198 height 26
click at [442, 401] on button "IMPRESSORA" at bounding box center [434, 399] width 93 height 20
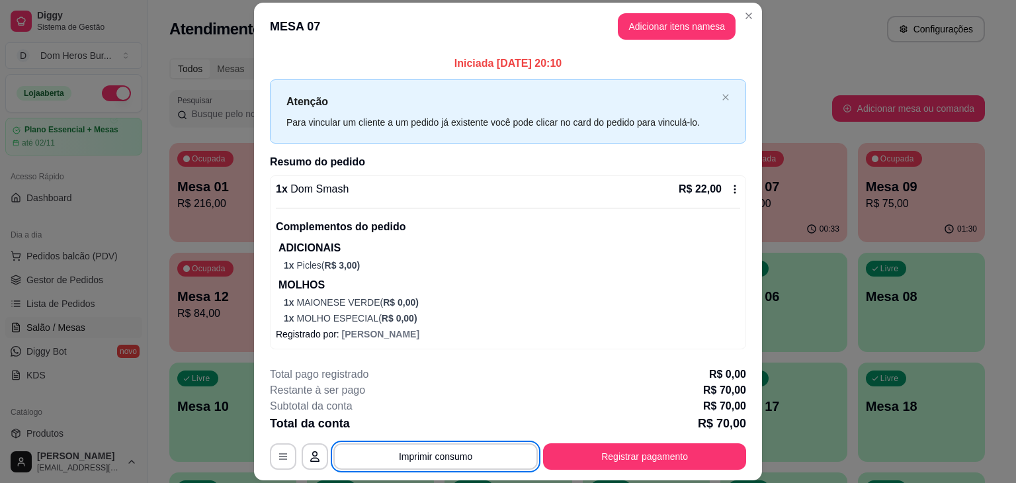
scroll to position [0, 0]
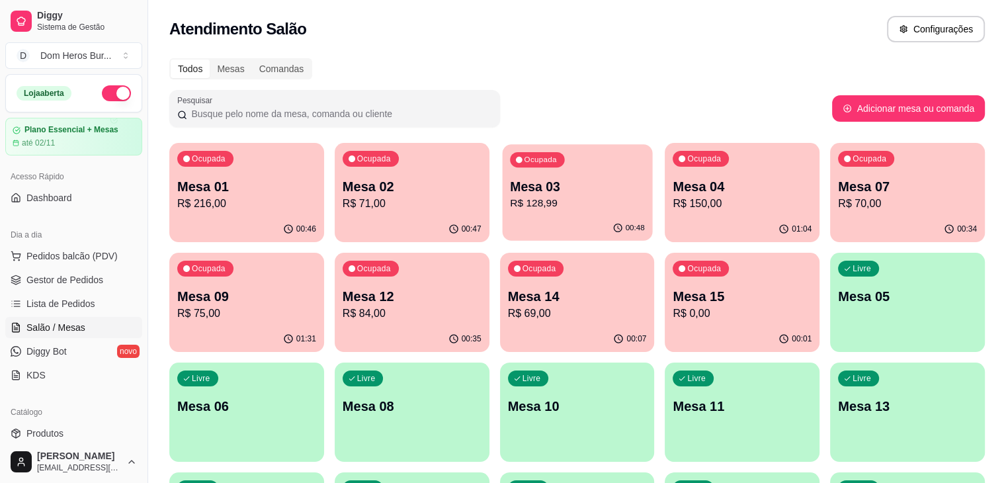
click at [510, 182] on p "Mesa 03" at bounding box center [577, 187] width 135 height 18
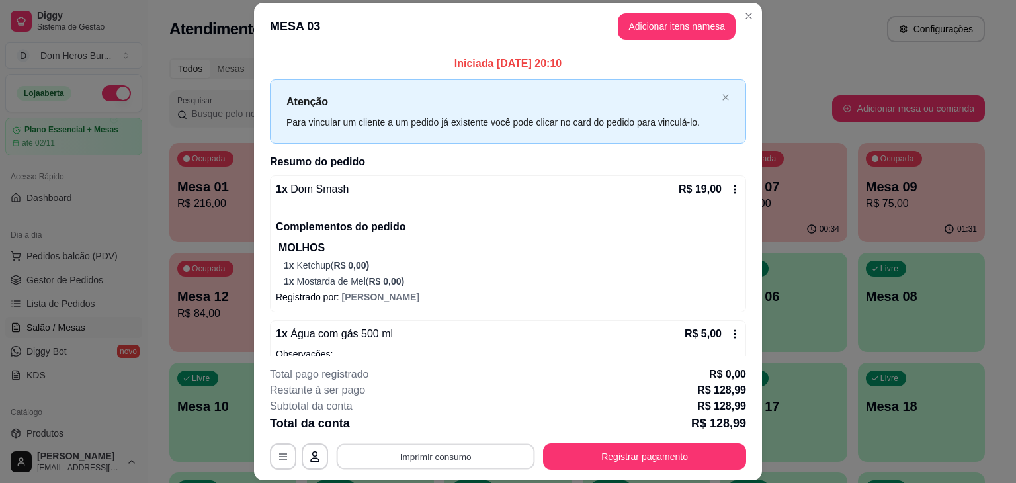
click at [485, 457] on button "Imprimir consumo" at bounding box center [436, 457] width 198 height 26
click at [407, 422] on button "IMPRESSORA" at bounding box center [434, 425] width 93 height 20
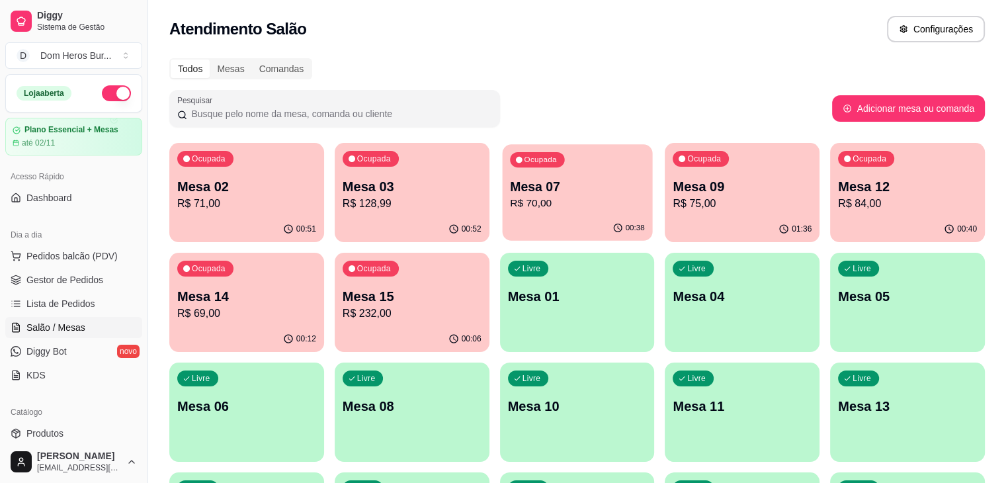
click at [506, 221] on div "00:38" at bounding box center [577, 228] width 150 height 25
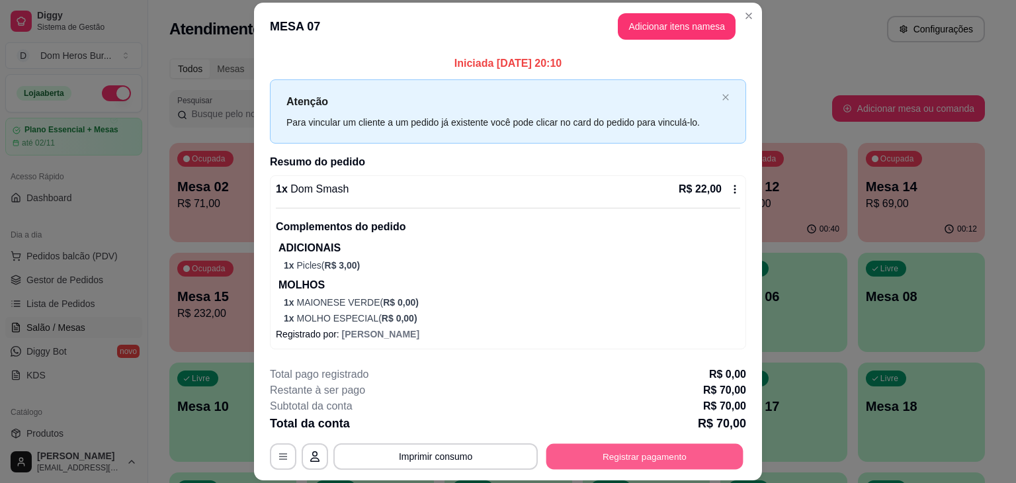
click at [571, 458] on button "Registrar pagamento" at bounding box center [644, 457] width 197 height 26
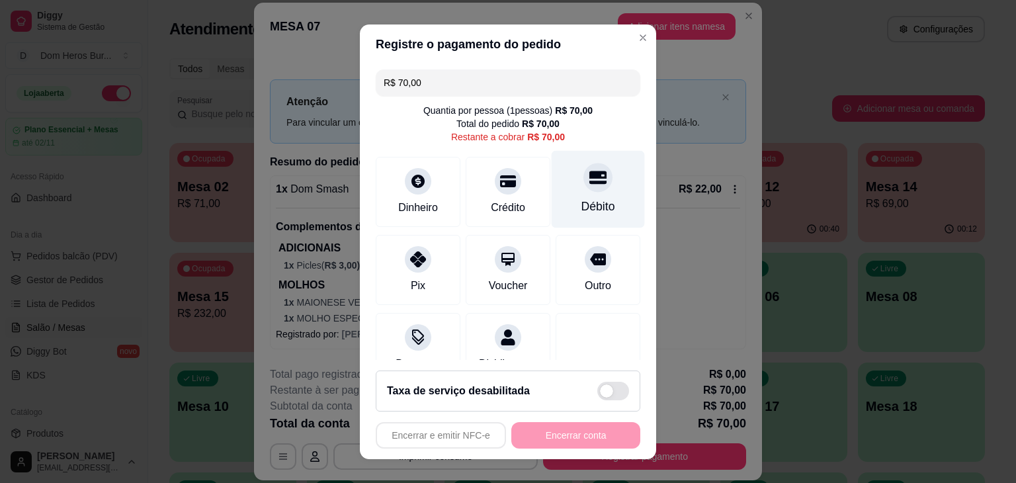
click at [581, 202] on div "Débito" at bounding box center [598, 206] width 34 height 17
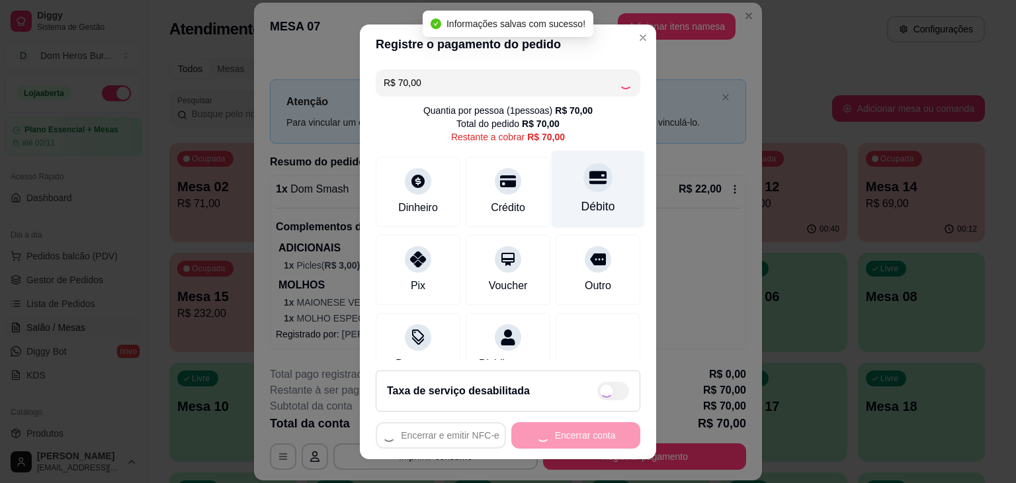
type input "R$ 0,00"
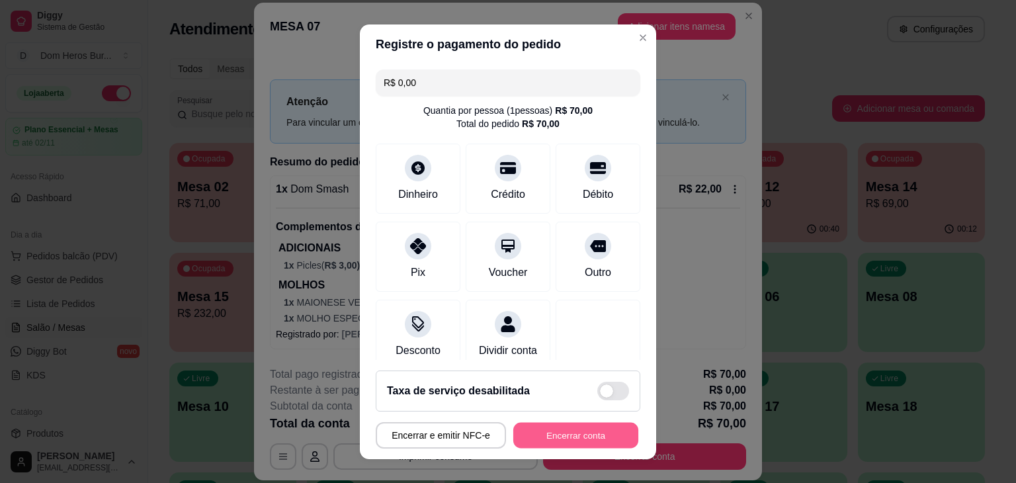
click at [541, 439] on button "Encerrar conta" at bounding box center [575, 435] width 125 height 26
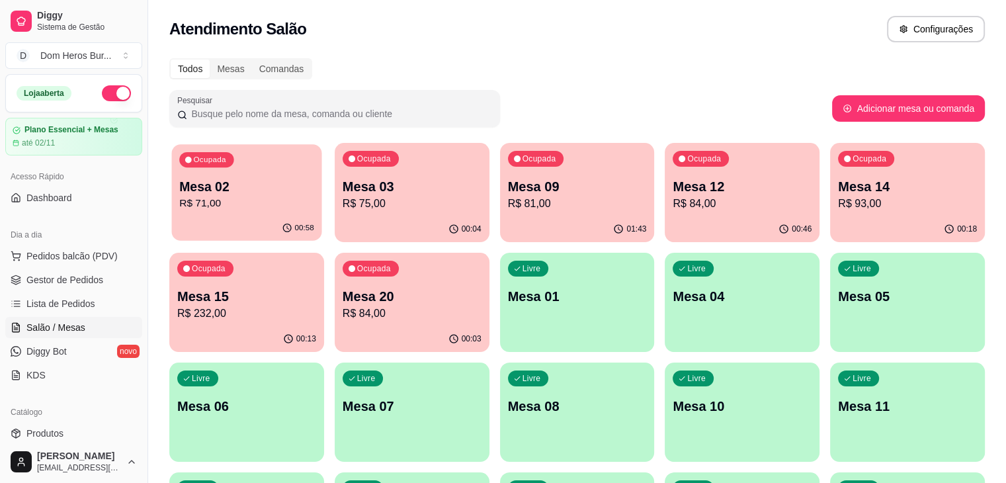
click at [244, 198] on p "R$ 71,00" at bounding box center [246, 203] width 135 height 15
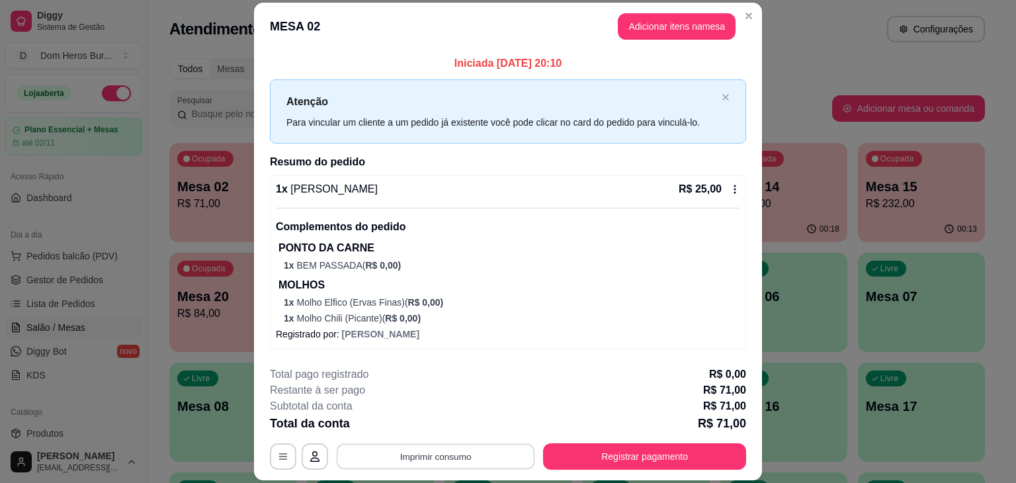
click at [450, 459] on button "Imprimir consumo" at bounding box center [436, 457] width 198 height 26
click at [423, 424] on button "IMPRESSORA" at bounding box center [434, 425] width 93 height 20
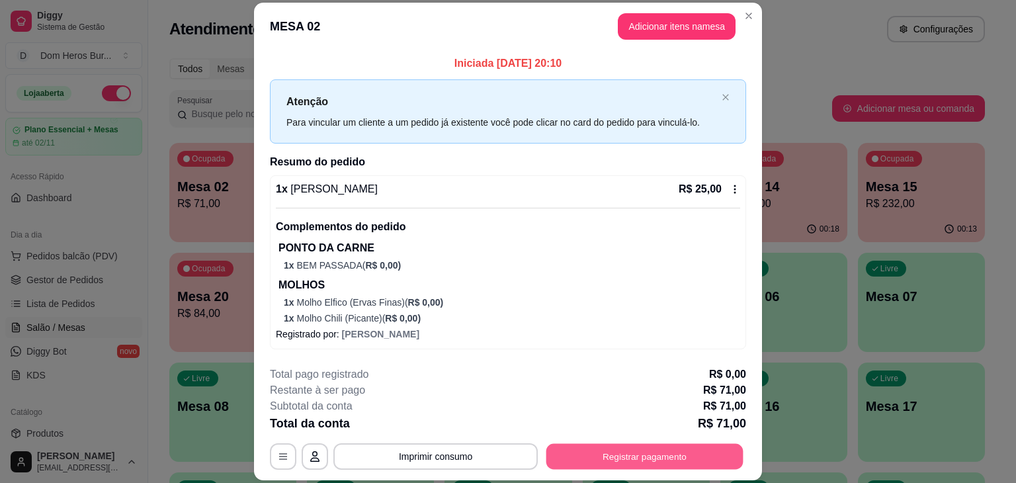
click at [563, 446] on button "Registrar pagamento" at bounding box center [644, 457] width 197 height 26
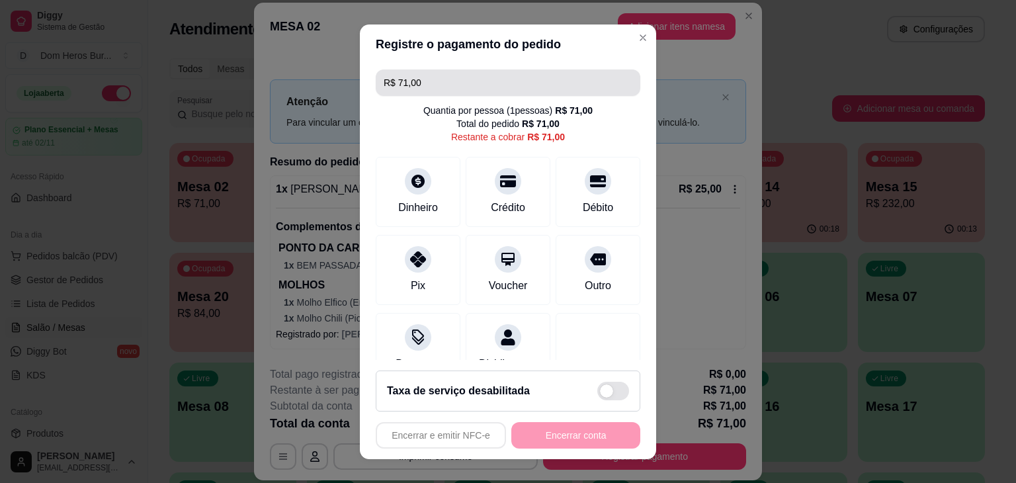
click at [476, 74] on input "R$ 71,00" at bounding box center [507, 82] width 249 height 26
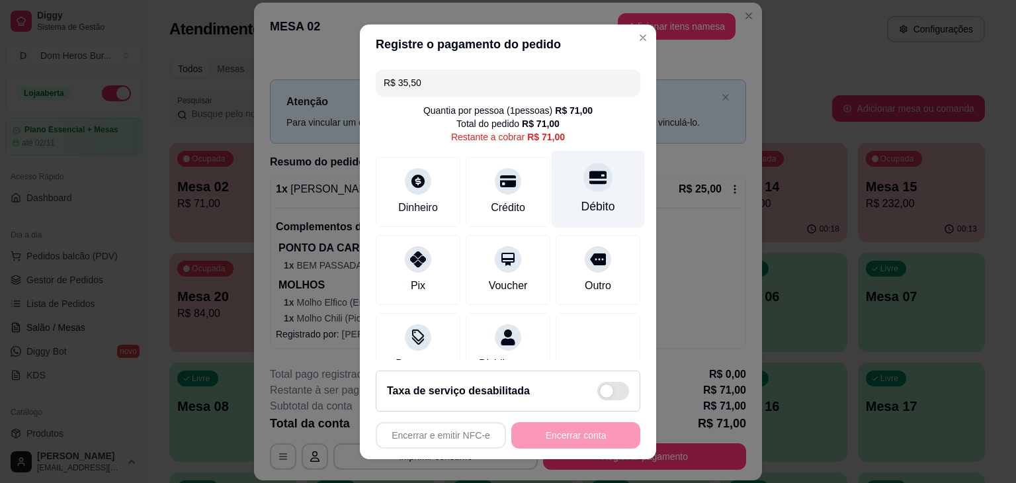
type input "R$ 35,50"
click at [574, 192] on div "Débito" at bounding box center [597, 188] width 93 height 77
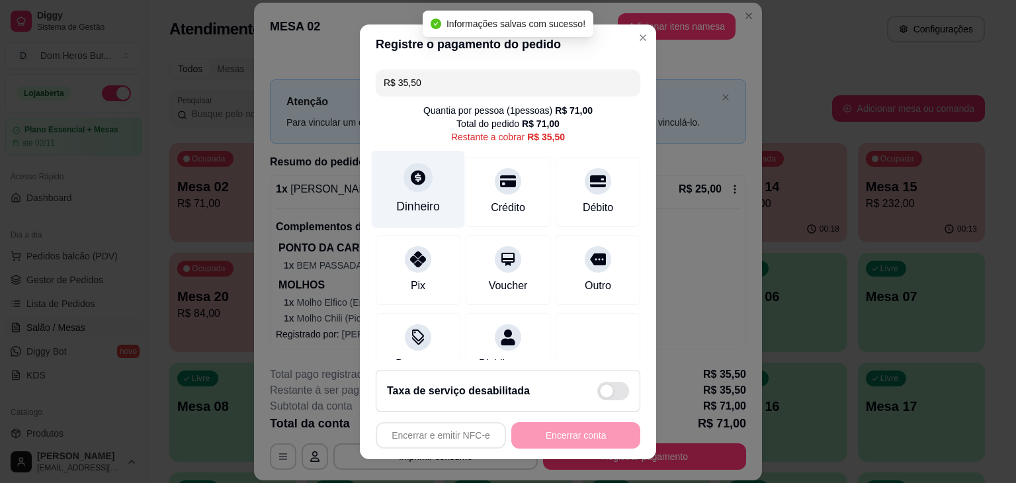
click at [417, 201] on div "Dinheiro" at bounding box center [418, 206] width 44 height 17
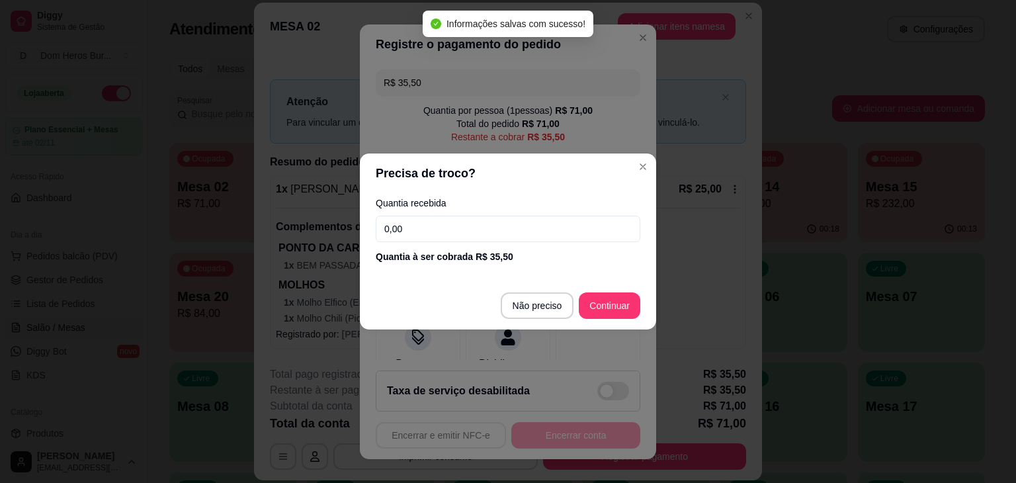
click at [431, 232] on input "0,00" at bounding box center [508, 229] width 264 height 26
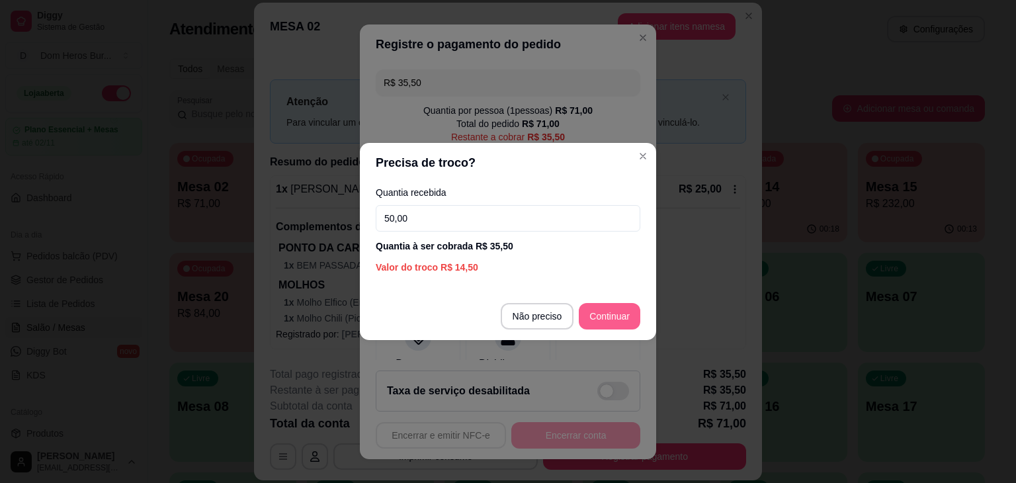
type input "50,00"
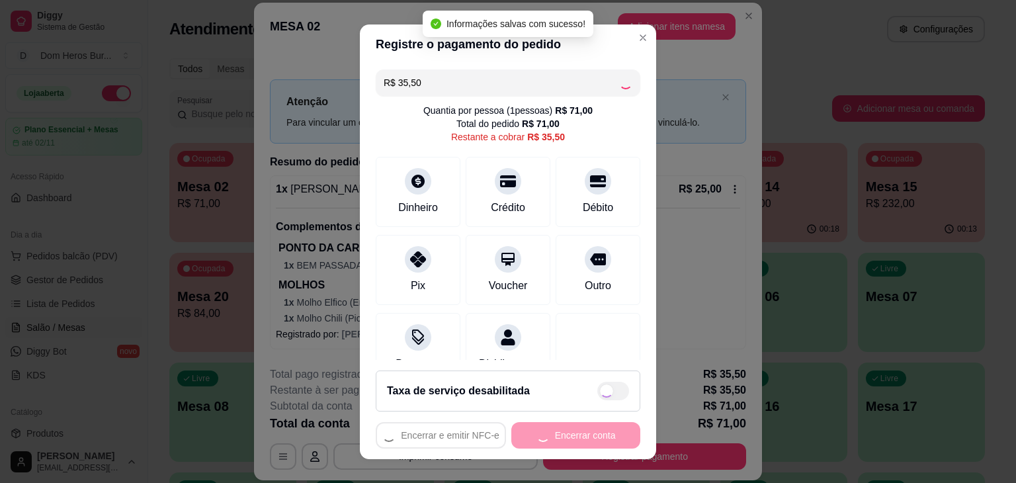
type input "R$ 0,00"
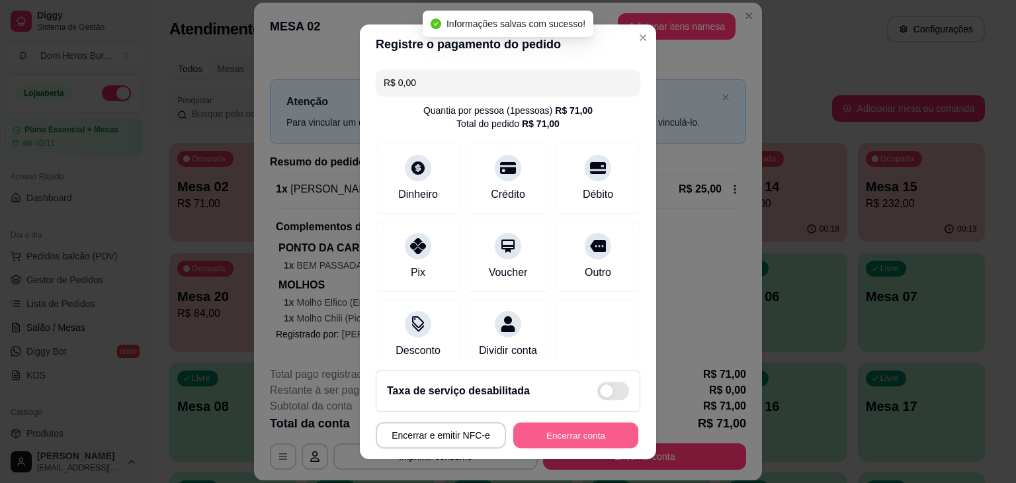
click at [563, 433] on button "Encerrar conta" at bounding box center [575, 435] width 125 height 26
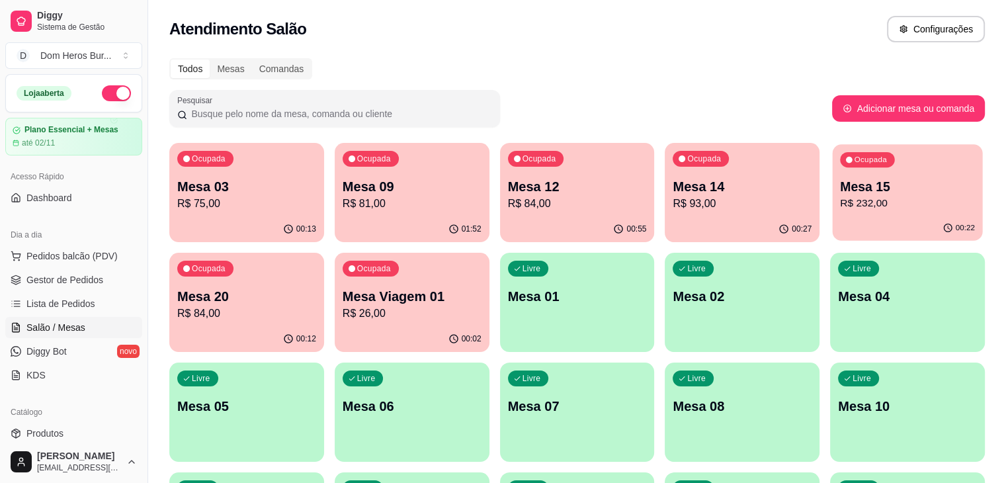
click at [840, 184] on p "Mesa 15" at bounding box center [907, 187] width 135 height 18
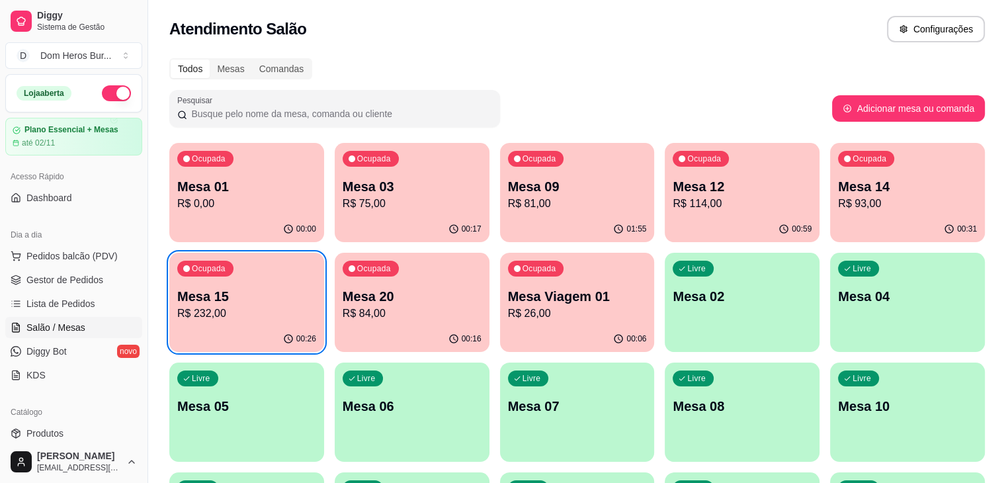
scroll to position [26, 0]
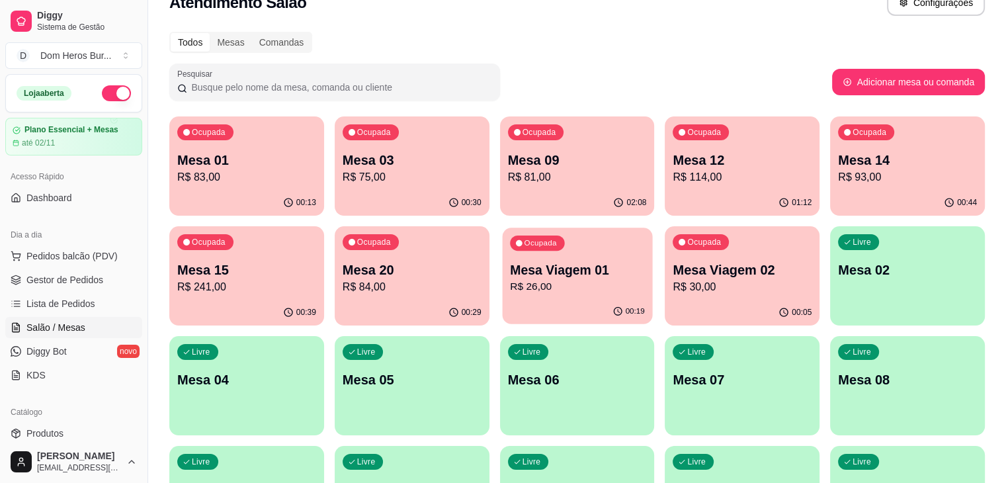
click at [502, 305] on div "00:19" at bounding box center [577, 311] width 150 height 25
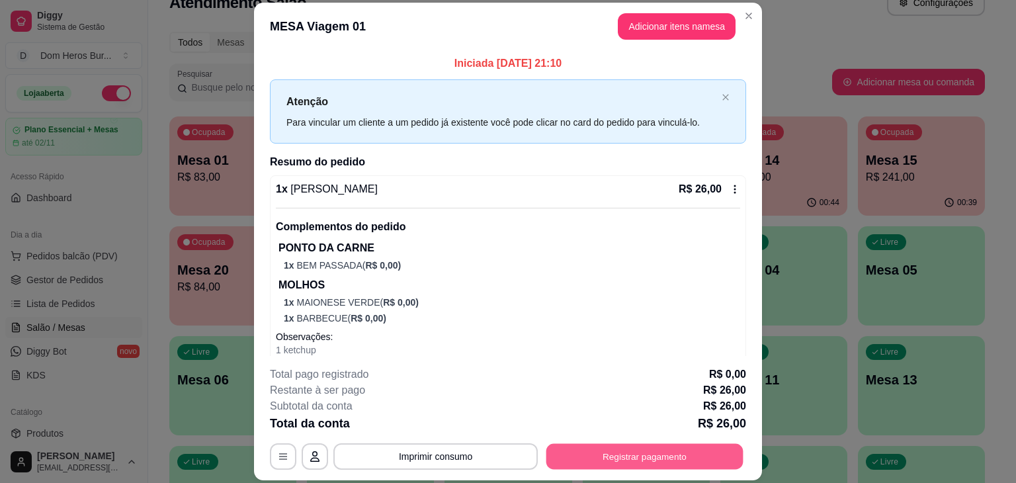
click at [613, 448] on button "Registrar pagamento" at bounding box center [644, 457] width 197 height 26
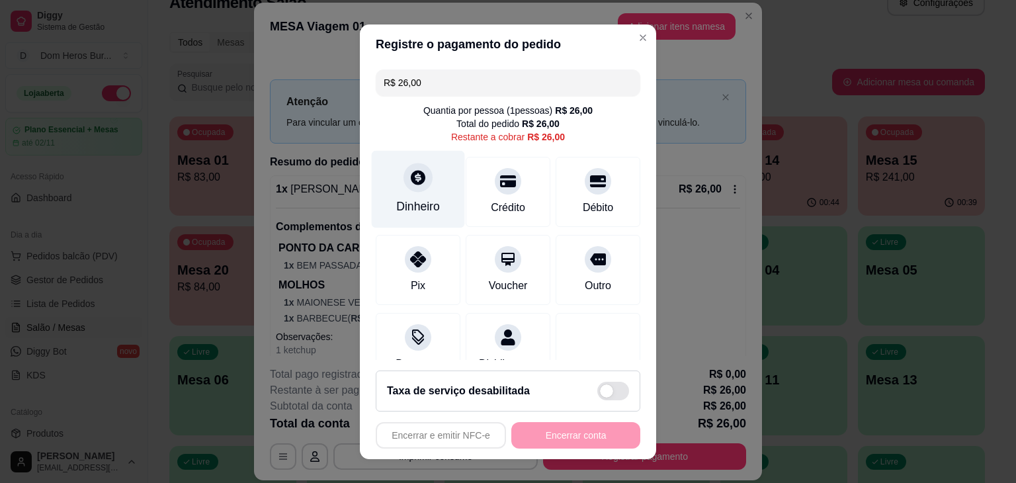
click at [423, 165] on div "Dinheiro" at bounding box center [418, 188] width 93 height 77
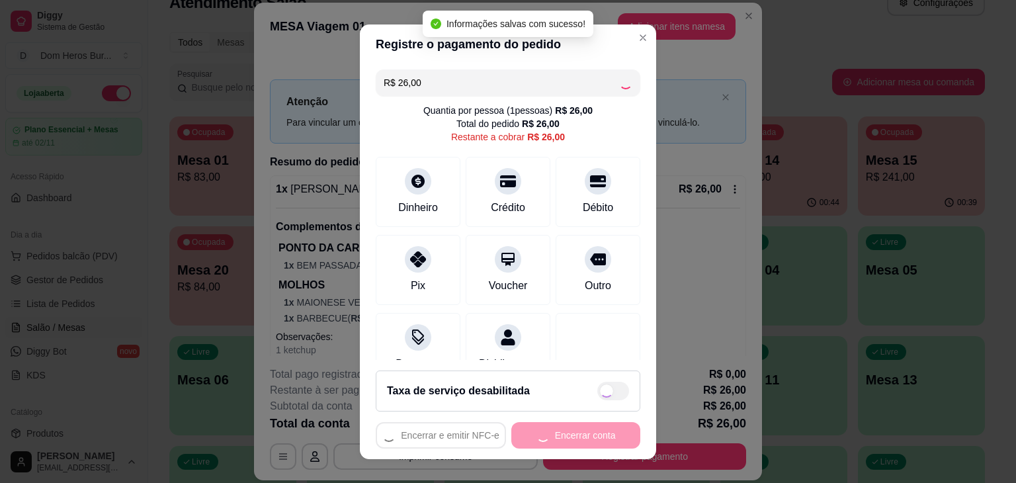
type input "R$ 0,00"
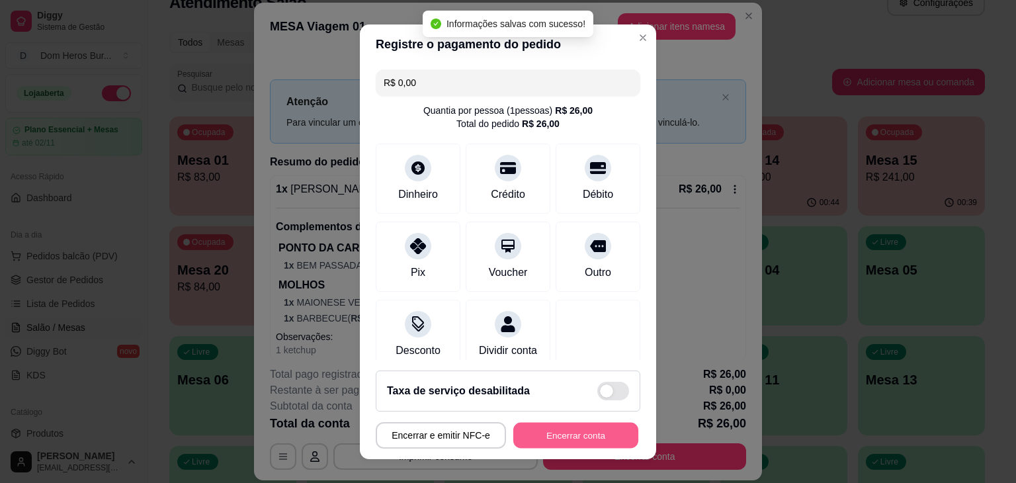
click at [598, 442] on button "Encerrar conta" at bounding box center [575, 435] width 125 height 26
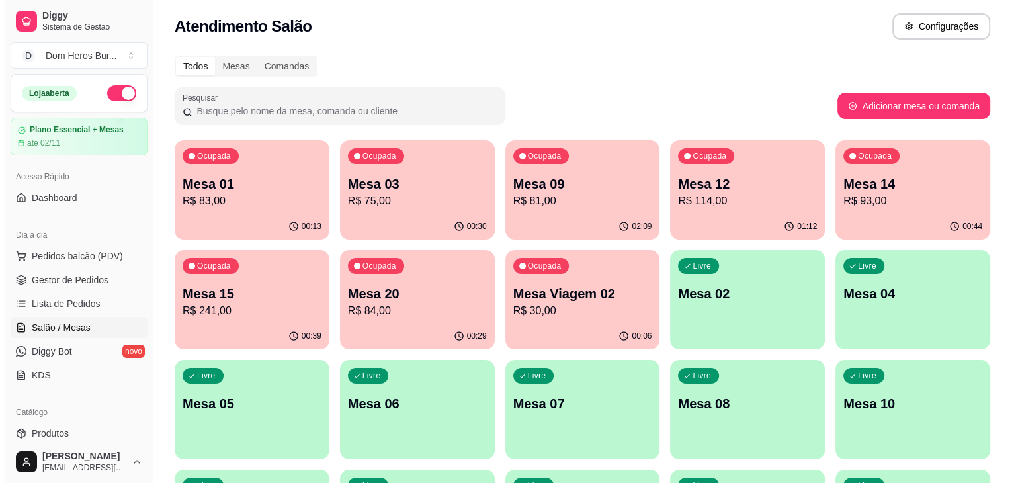
scroll to position [0, 0]
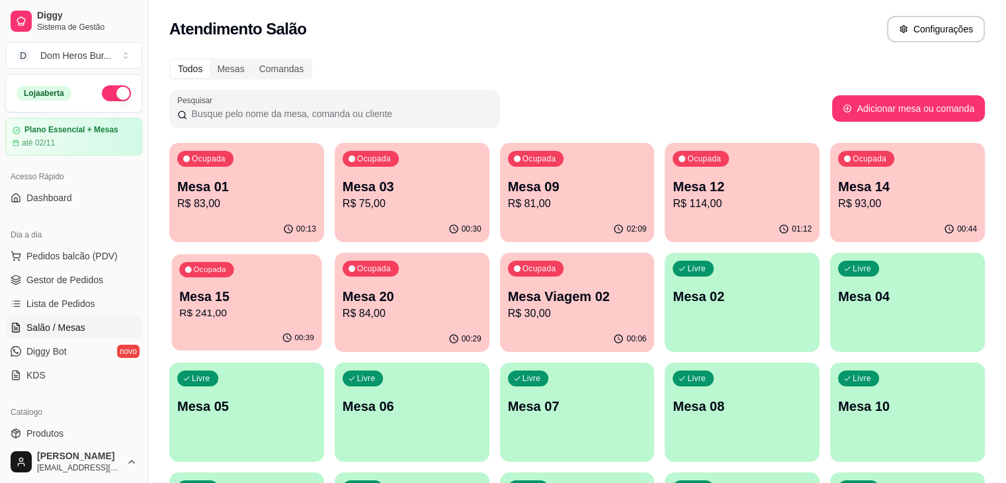
click at [314, 288] on p "Mesa 15" at bounding box center [246, 297] width 135 height 18
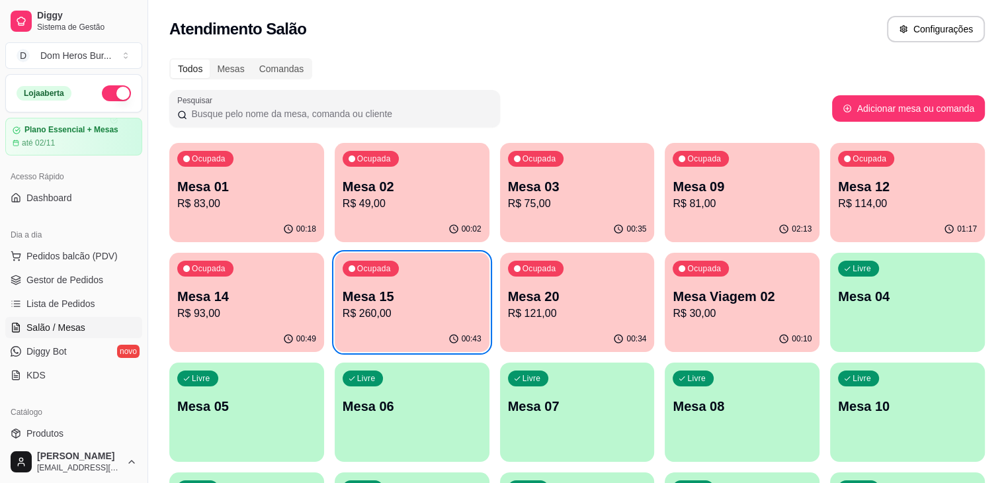
click at [569, 77] on div "Todos Mesas Comandas" at bounding box center [576, 68] width 815 height 21
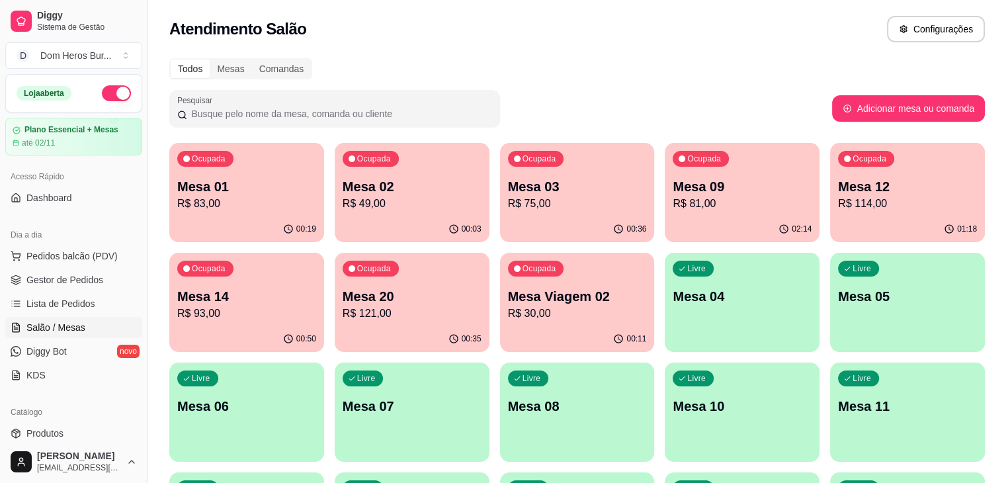
click at [342, 178] on p "Mesa 02" at bounding box center [411, 186] width 139 height 19
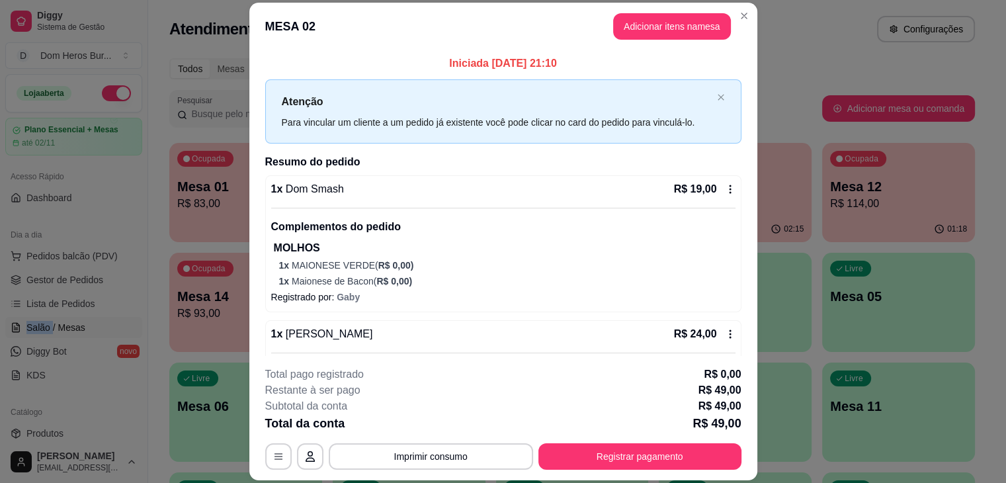
click at [0, 336] on div "Dia a dia Pedidos balcão (PDV) Gestor de Pedidos Lista de Pedidos Salão / Mesas…" at bounding box center [73, 305] width 147 height 172
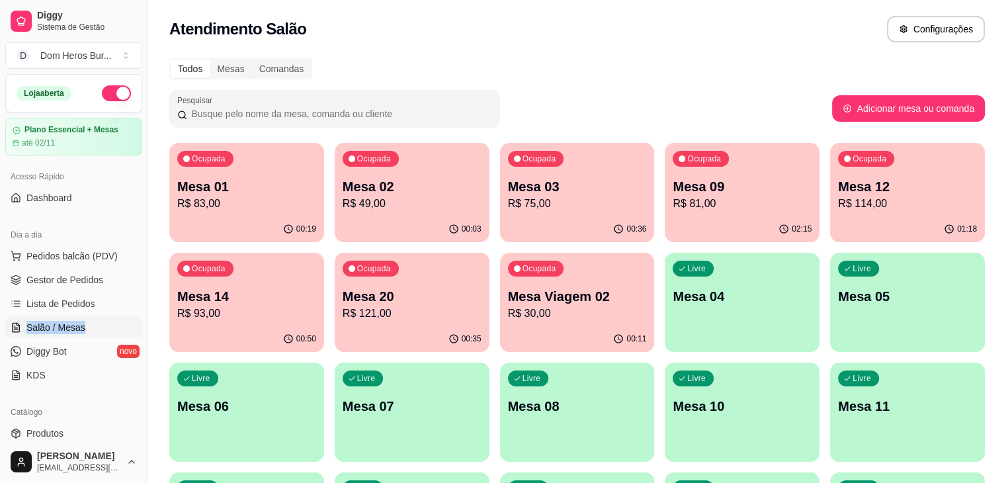
click at [0, 336] on div "Dia a dia Pedidos balcão (PDV) Gestor de Pedidos Lista de Pedidos Salão / Mesas…" at bounding box center [73, 305] width 147 height 172
click at [685, 85] on div "Todos Mesas Comandas Pesquisar Adicionar mesa ou comanda Ocupada Mesa 01 R$ 83,…" at bounding box center [577, 428] width 858 height 756
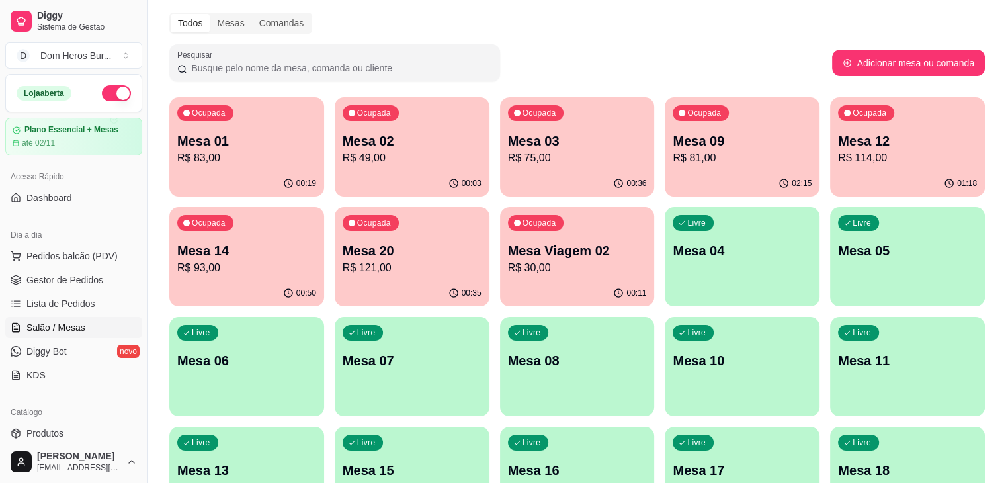
scroll to position [53, 0]
